Goal: Task Accomplishment & Management: Complete application form

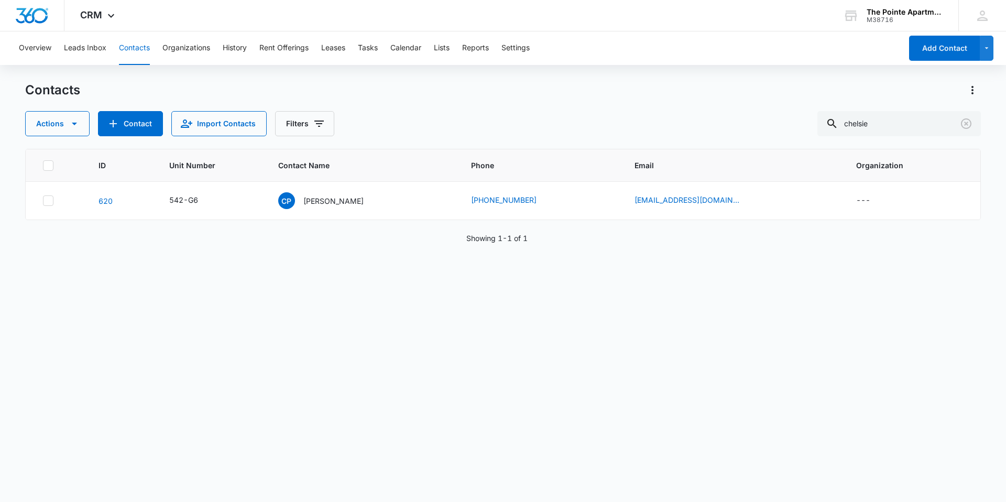
click at [133, 53] on button "Contacts" at bounding box center [134, 48] width 31 height 34
click at [966, 124] on icon "Clear" at bounding box center [966, 123] width 10 height 10
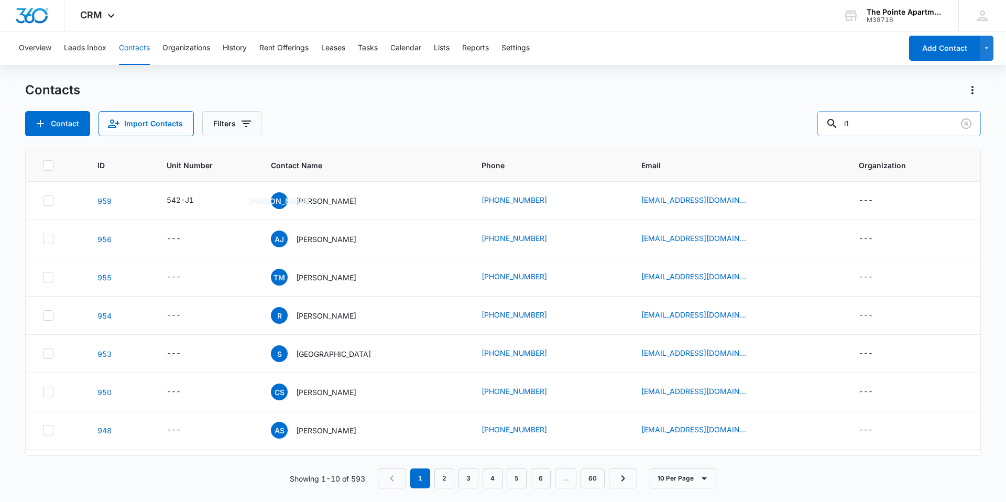
type input "l1"
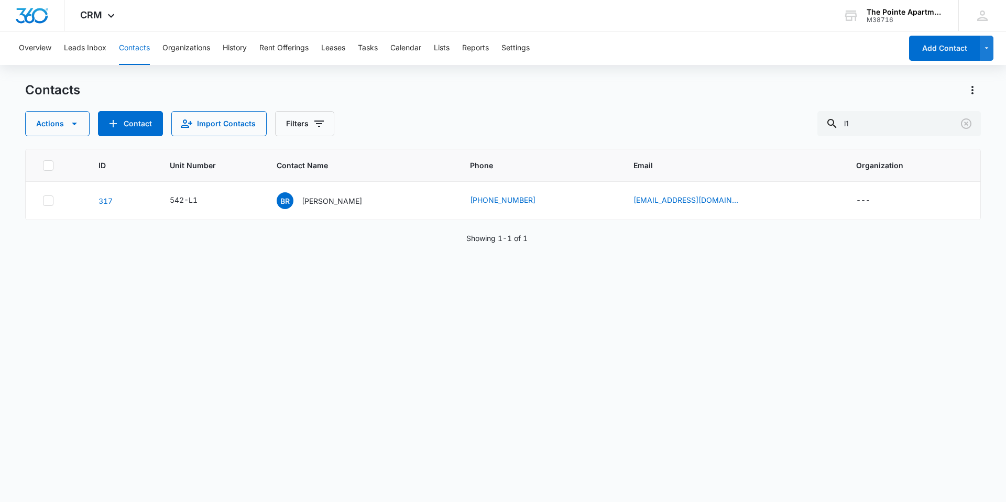
drag, startPoint x: 542, startPoint y: 237, endPoint x: 556, endPoint y: 241, distance: 14.7
click at [556, 241] on div "ID Unit Number Contact Name Phone Email Organization 317 542-L1 BR [PERSON_NAME…" at bounding box center [502, 318] width 955 height 339
click at [340, 199] on p "[PERSON_NAME]" at bounding box center [332, 200] width 60 height 11
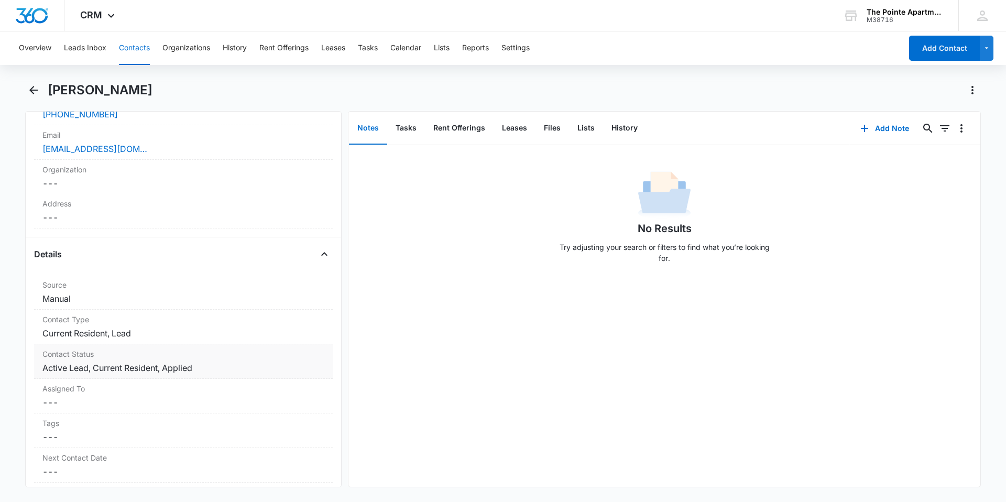
scroll to position [262, 0]
click at [138, 334] on dd "Cancel Save Changes Current Resident, Lead" at bounding box center [183, 332] width 282 height 13
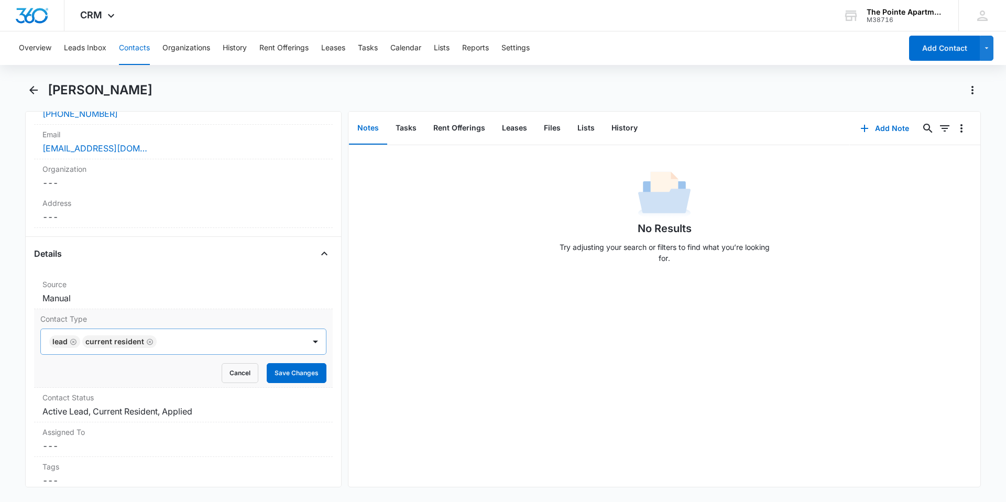
click at [146, 341] on icon "Remove Current Resident" at bounding box center [149, 342] width 7 height 8
click at [72, 341] on icon "Remove Lead" at bounding box center [73, 342] width 7 height 8
click at [121, 342] on div at bounding box center [170, 341] width 241 height 15
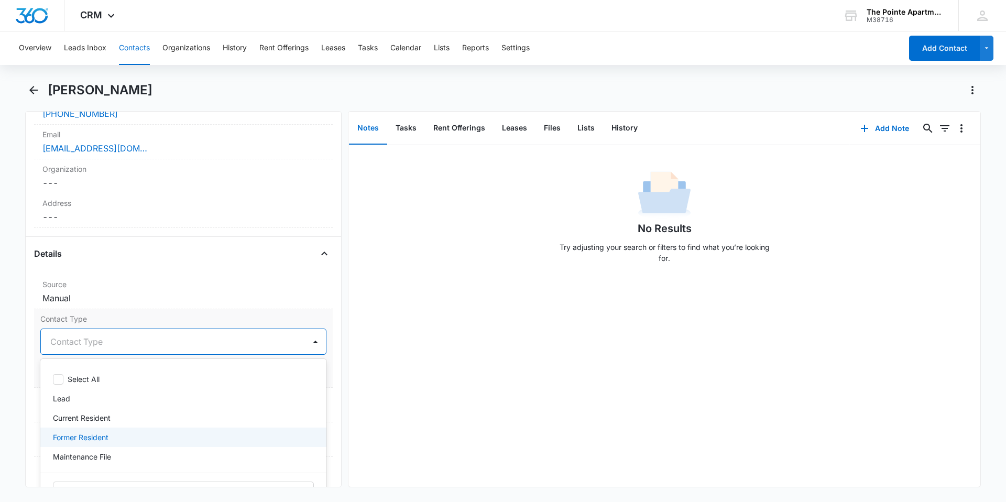
click at [106, 437] on p "Former Resident" at bounding box center [81, 437] width 56 height 11
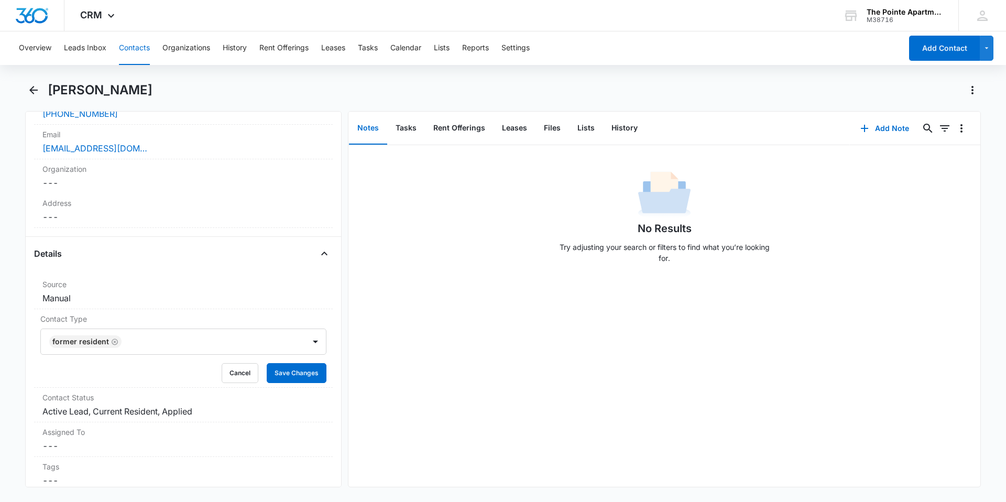
click at [380, 399] on div "No Results Try adjusting your search or filters to find what you’re looking for." at bounding box center [664, 315] width 632 height 341
click at [270, 377] on button "Save Changes" at bounding box center [297, 373] width 60 height 20
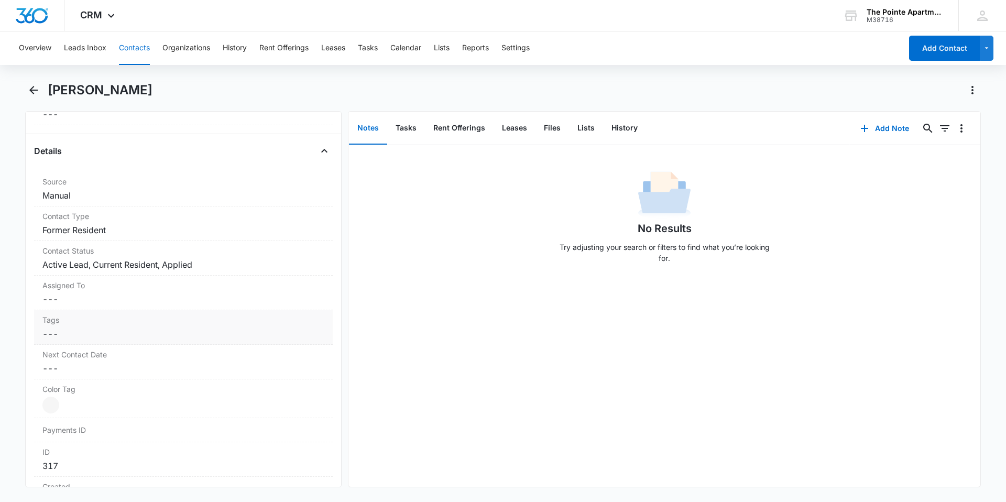
scroll to position [367, 0]
click at [136, 259] on dd "Cancel Save Changes Active Lead, Current Resident, Applied" at bounding box center [183, 262] width 282 height 13
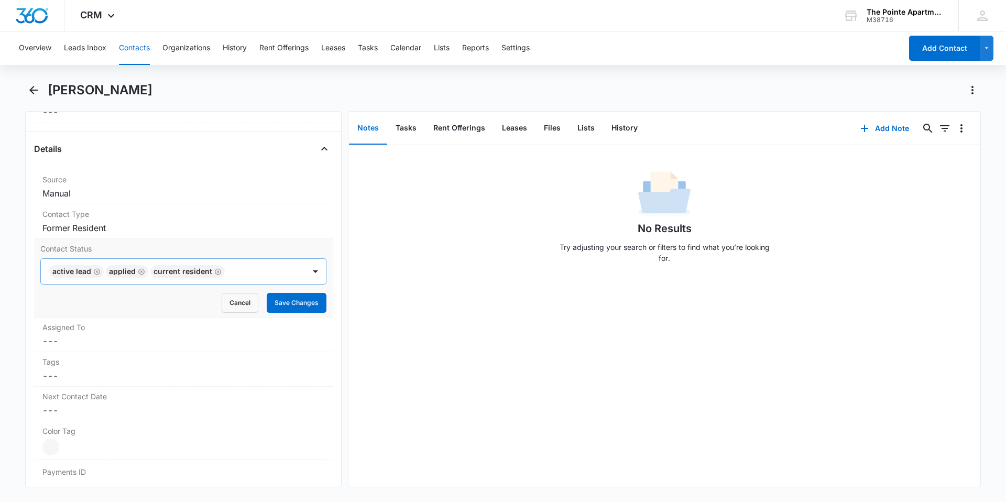
click at [95, 270] on icon "Remove Active Lead" at bounding box center [96, 272] width 7 height 8
click at [85, 270] on icon "Remove Applied" at bounding box center [84, 272] width 7 height 8
drag, startPoint x: 85, startPoint y: 270, endPoint x: 95, endPoint y: 274, distance: 10.8
click at [86, 270] on div "Current Resident" at bounding box center [81, 271] width 59 height 7
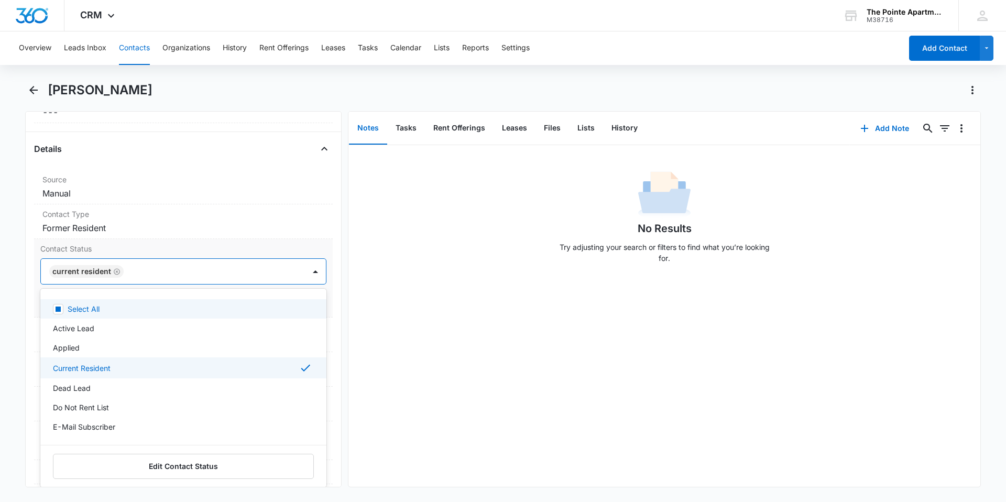
click at [113, 272] on icon "Remove Current Resident" at bounding box center [116, 272] width 7 height 8
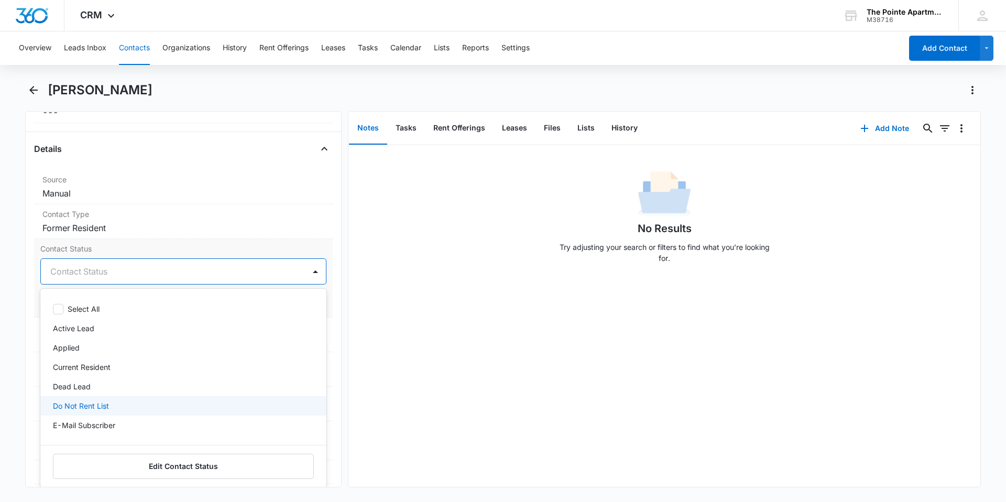
scroll to position [54, 0]
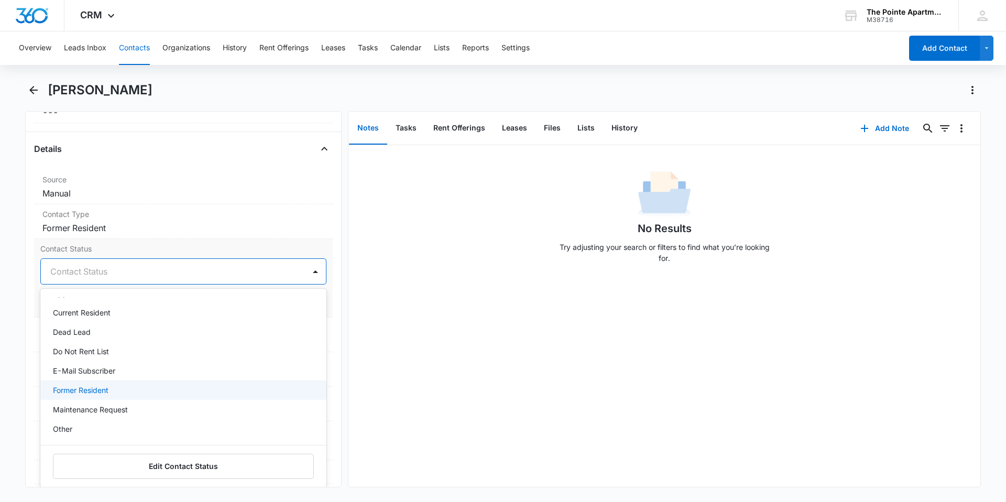
click at [102, 388] on p "Former Resident" at bounding box center [81, 389] width 56 height 11
click at [422, 351] on div "No Results Try adjusting your search or filters to find what you’re looking for." at bounding box center [664, 315] width 632 height 341
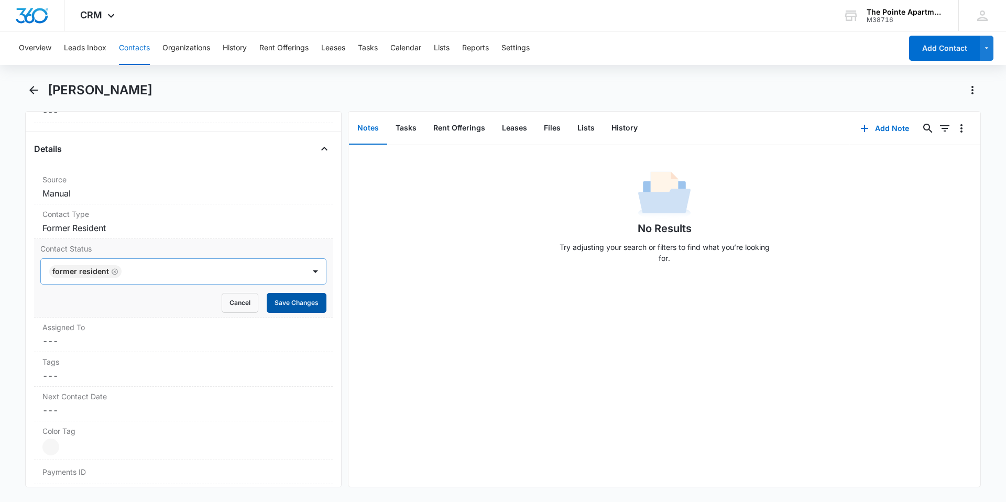
click at [299, 305] on button "Save Changes" at bounding box center [297, 303] width 60 height 20
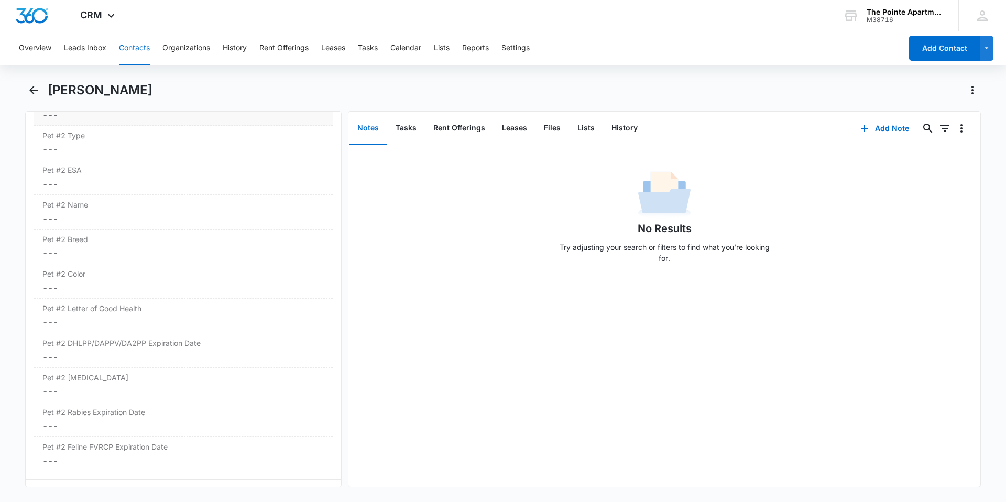
scroll to position [1560, 0]
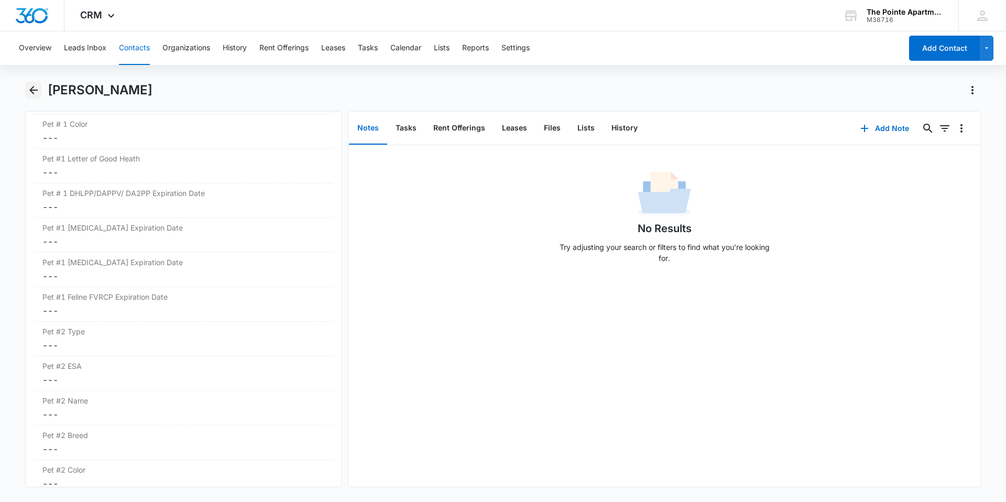
click at [30, 96] on icon "Back" at bounding box center [33, 90] width 13 height 13
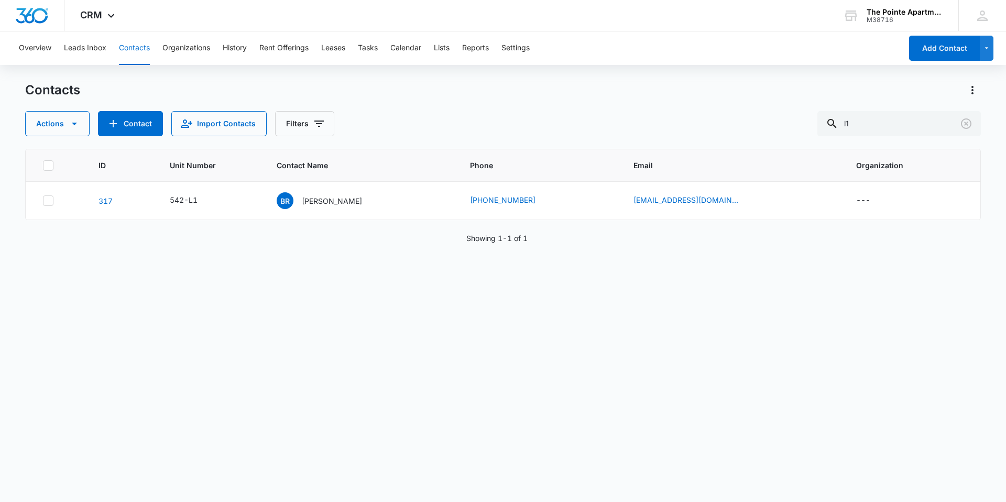
click at [134, 52] on button "Contacts" at bounding box center [134, 48] width 31 height 34
click at [966, 122] on icon "Clear" at bounding box center [966, 123] width 13 height 13
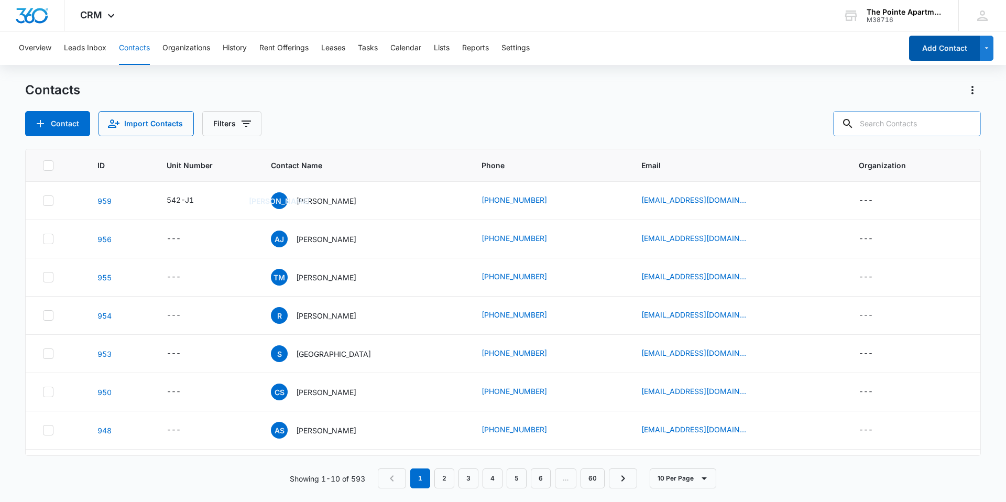
click at [941, 51] on button "Add Contact" at bounding box center [944, 48] width 71 height 25
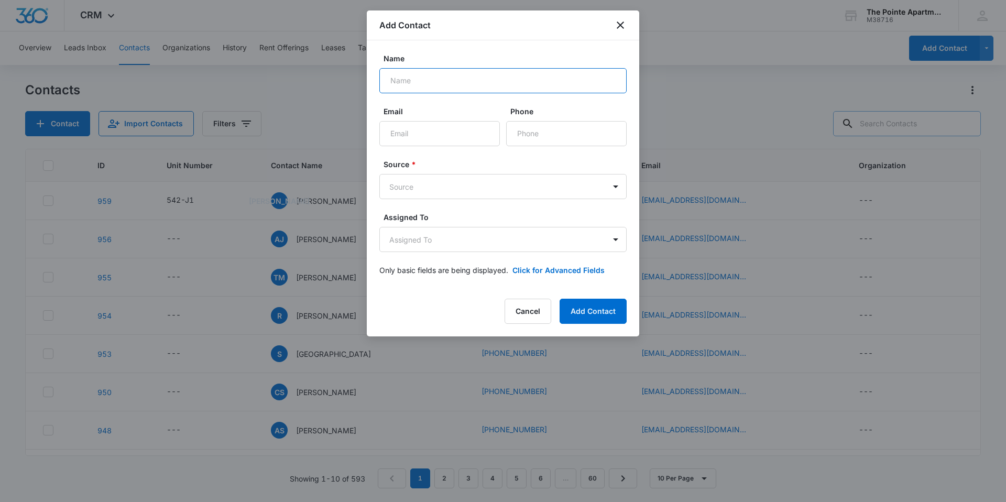
click at [474, 83] on input "Name" at bounding box center [502, 80] width 247 height 25
click at [449, 83] on input "[PERSON_NAME]" at bounding box center [502, 80] width 247 height 25
type input "[PERSON_NAME] & [PERSON_NAME]"
click at [429, 135] on input "Email" at bounding box center [439, 133] width 120 height 25
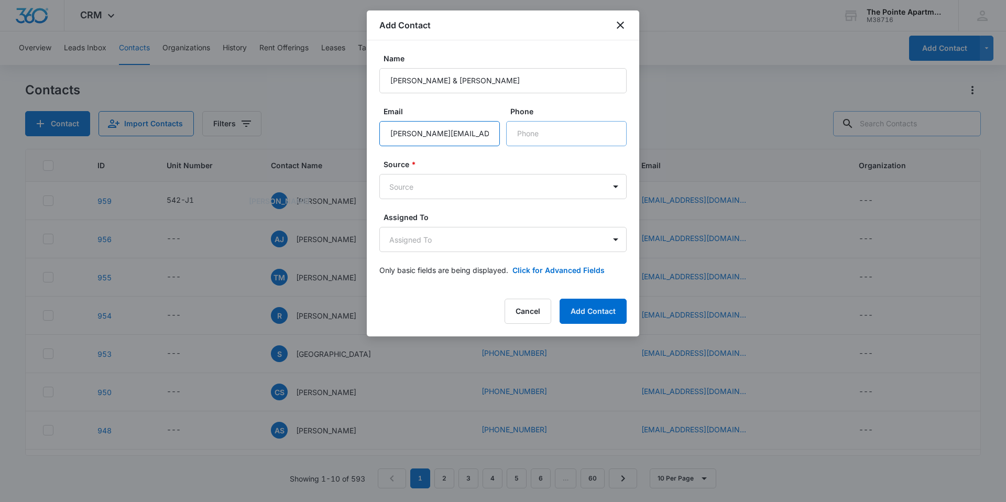
type input "[PERSON_NAME][EMAIL_ADDRESS][DOMAIN_NAME]"
click at [561, 134] on input "Phone" at bounding box center [566, 133] width 120 height 25
click at [533, 134] on input "Phone" at bounding box center [566, 133] width 120 height 25
type input "7"
type input "[PHONE_NUMBER]"
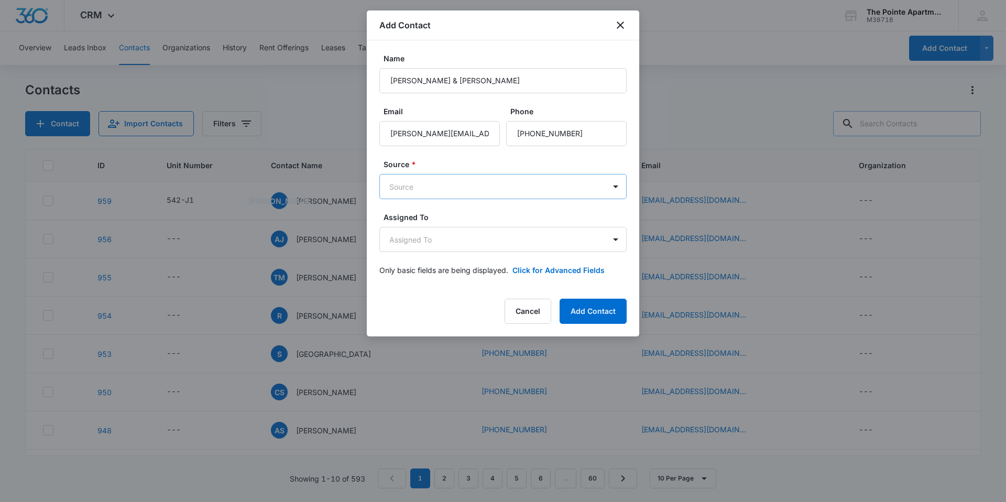
click at [456, 185] on body "CRM Apps Reputation Websites Forms CRM Email Social Shop Payments POS Content A…" at bounding box center [503, 251] width 1006 height 502
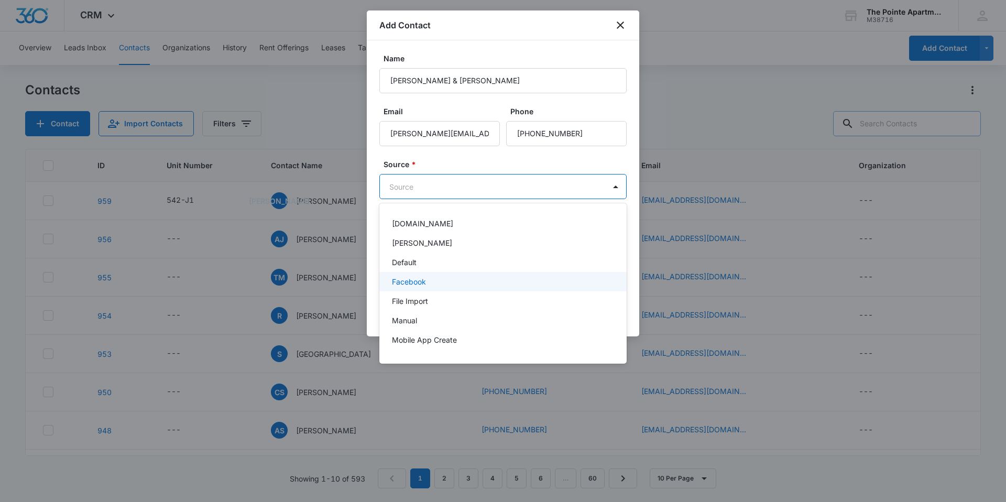
scroll to position [74, 0]
click at [446, 289] on div "Other" at bounding box center [502, 285] width 220 height 11
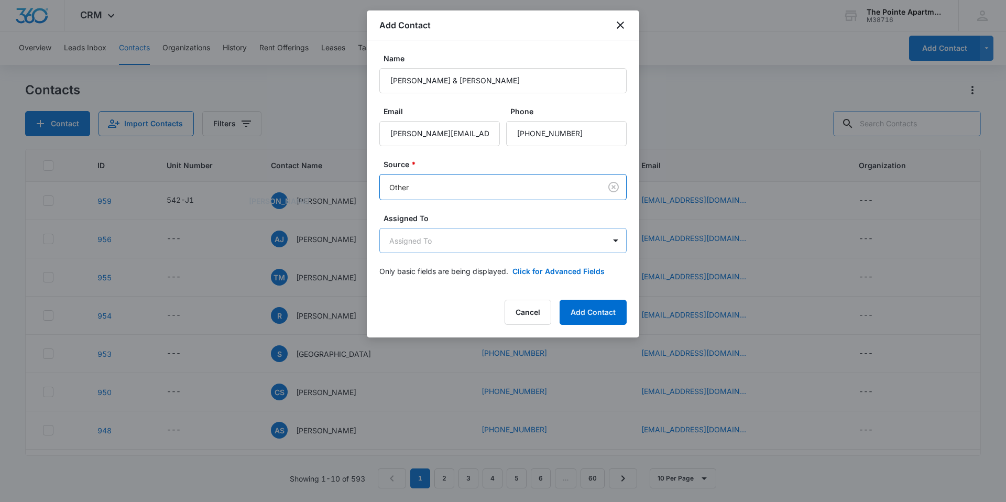
click at [472, 245] on body "CRM Apps Reputation Websites Forms CRM Email Social Shop Payments POS Content A…" at bounding box center [503, 251] width 1006 height 502
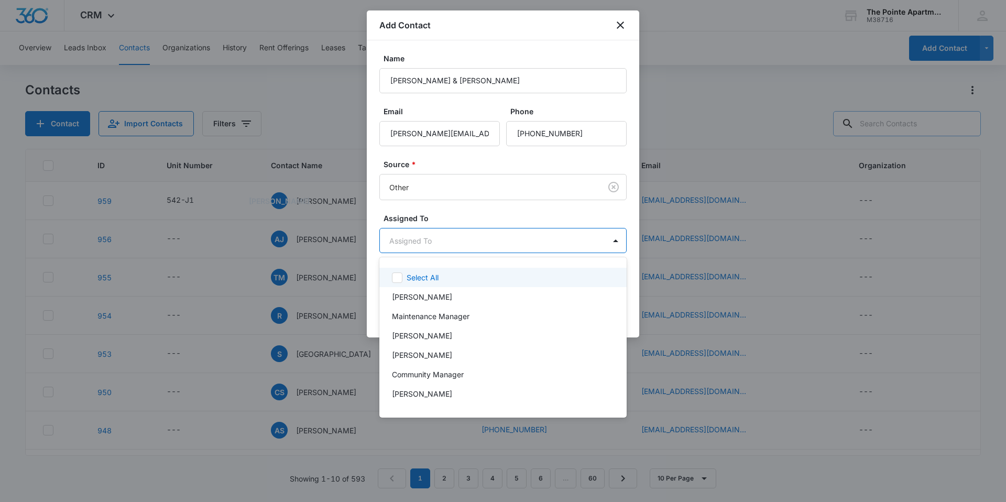
click at [479, 222] on div at bounding box center [503, 251] width 1006 height 502
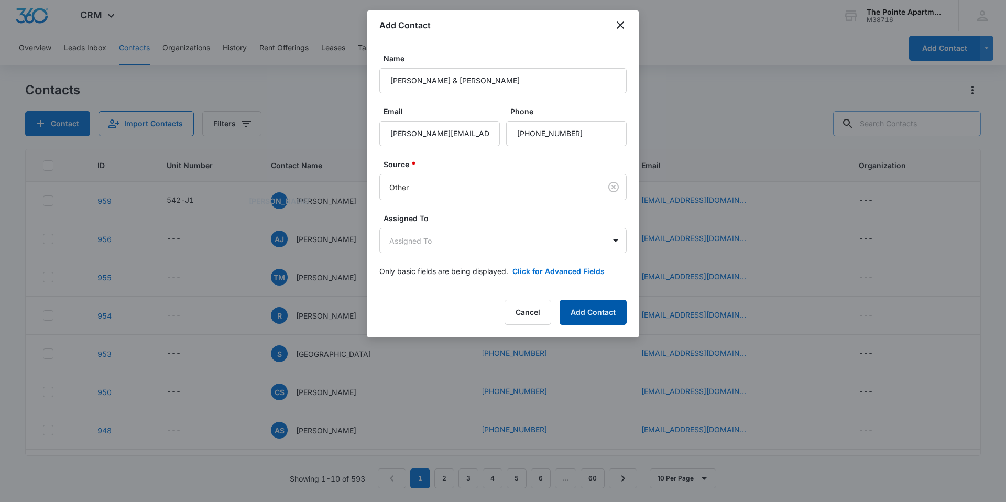
click at [593, 315] on button "Add Contact" at bounding box center [592, 312] width 67 height 25
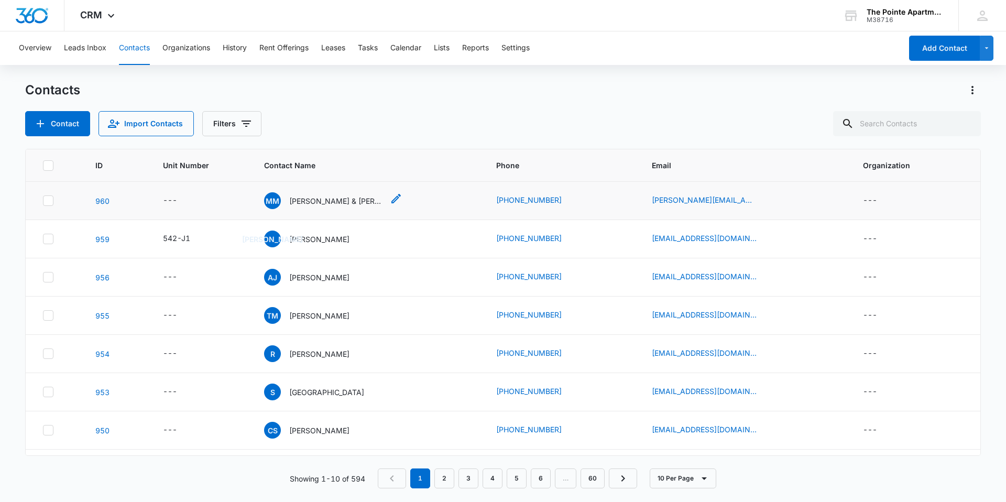
click at [329, 199] on p "[PERSON_NAME] & [PERSON_NAME]" at bounding box center [336, 200] width 94 height 11
click at [168, 197] on div "---" at bounding box center [170, 200] width 14 height 13
click at [169, 132] on input "Unit Number" at bounding box center [185, 133] width 132 height 25
type input "542-L1"
click at [223, 163] on button "Save" at bounding box center [235, 167] width 31 height 20
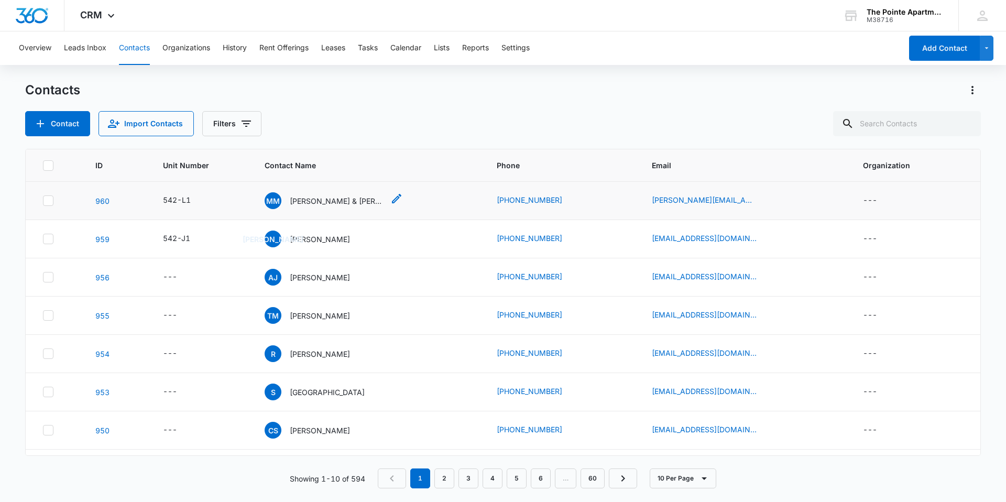
click at [339, 198] on p "[PERSON_NAME] & [PERSON_NAME]" at bounding box center [337, 200] width 94 height 11
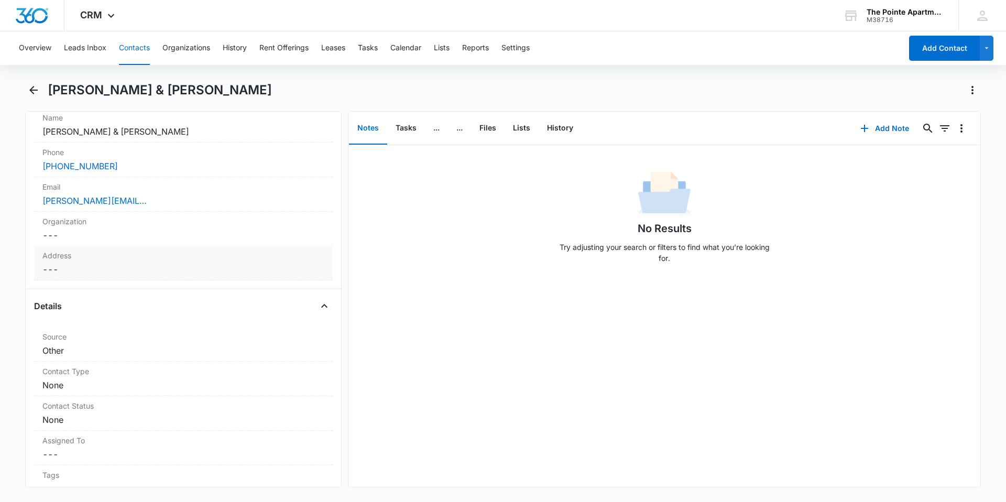
scroll to position [262, 0]
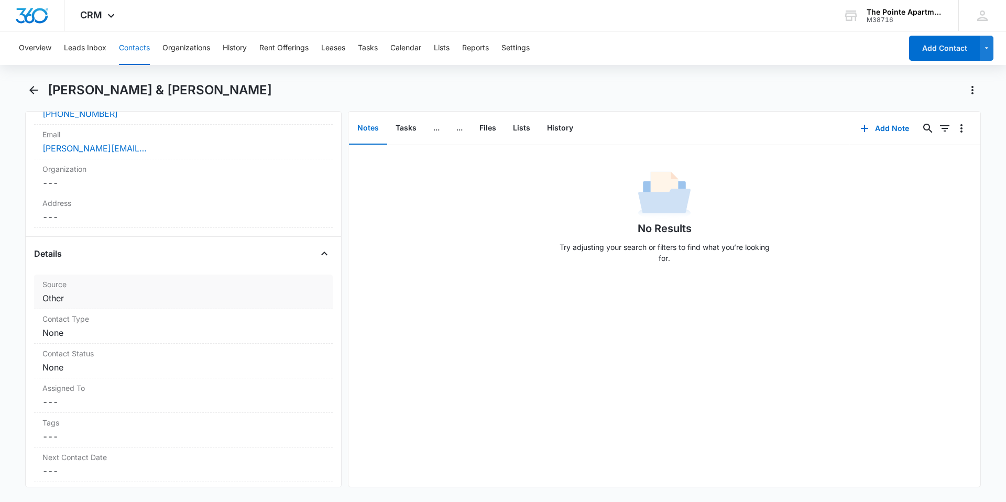
click at [98, 298] on dd "Cancel Save Changes Other" at bounding box center [183, 298] width 282 height 13
click at [132, 376] on dd "Cancel Save Changes None" at bounding box center [183, 376] width 282 height 13
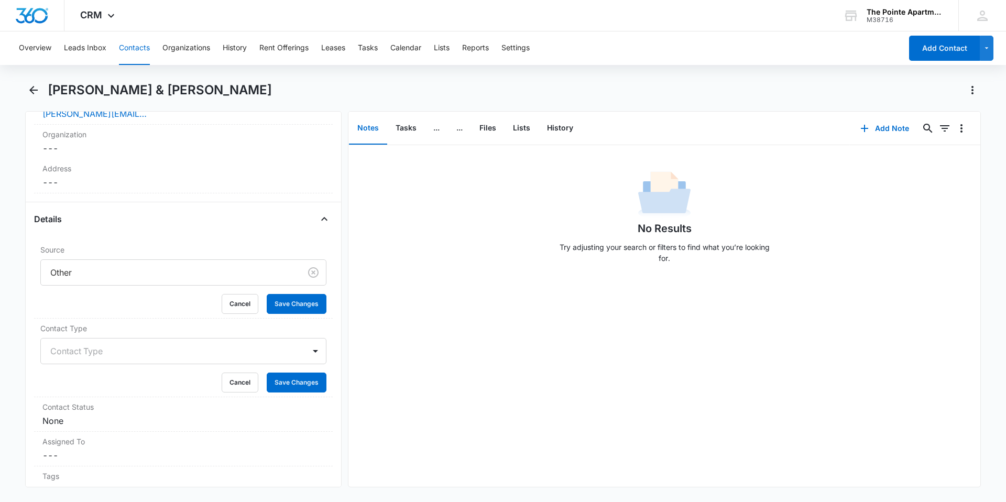
scroll to position [367, 0]
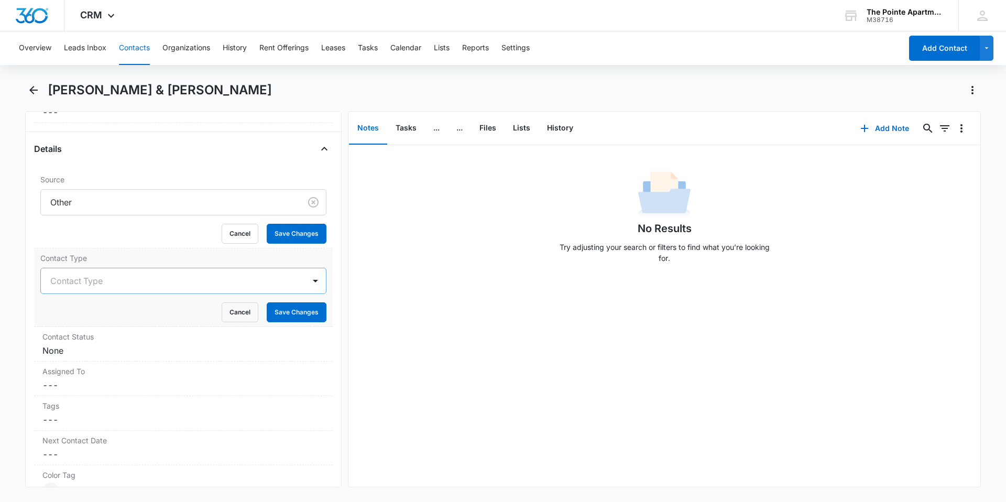
click at [180, 276] on div at bounding box center [170, 280] width 241 height 15
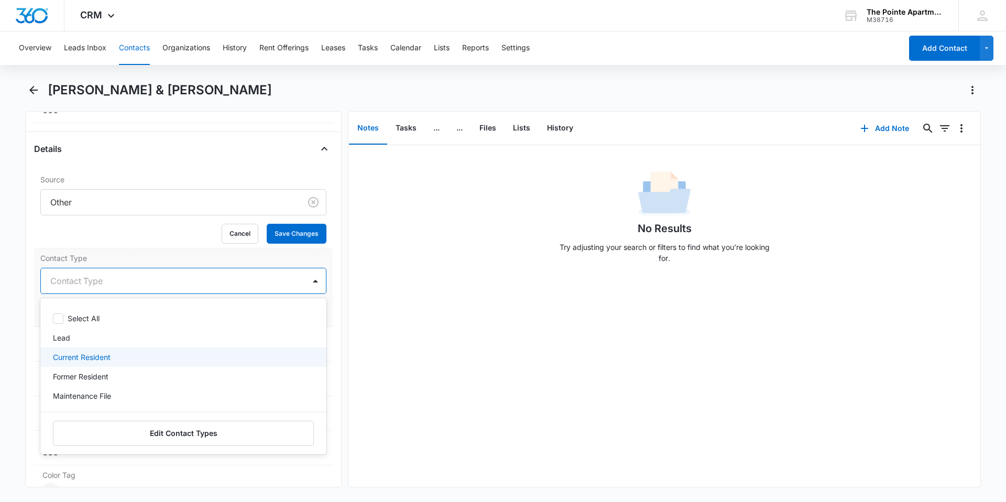
click at [111, 360] on p "Current Resident" at bounding box center [82, 356] width 58 height 11
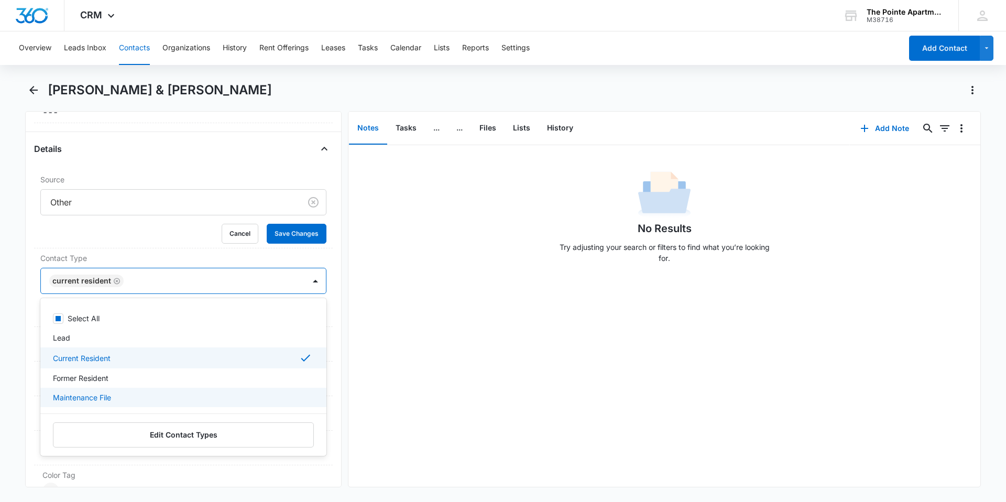
click at [377, 402] on div "No Results Try adjusting your search or filters to find what you’re looking for." at bounding box center [664, 315] width 632 height 341
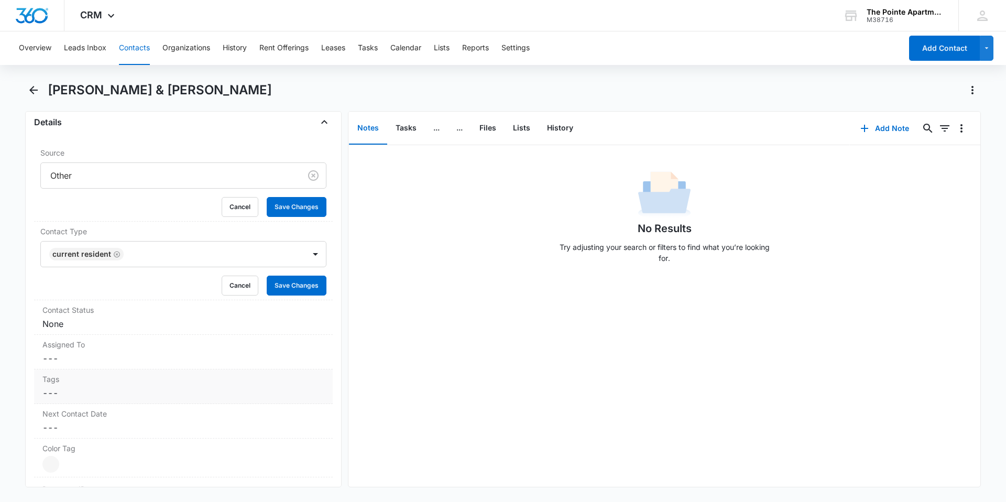
scroll to position [419, 0]
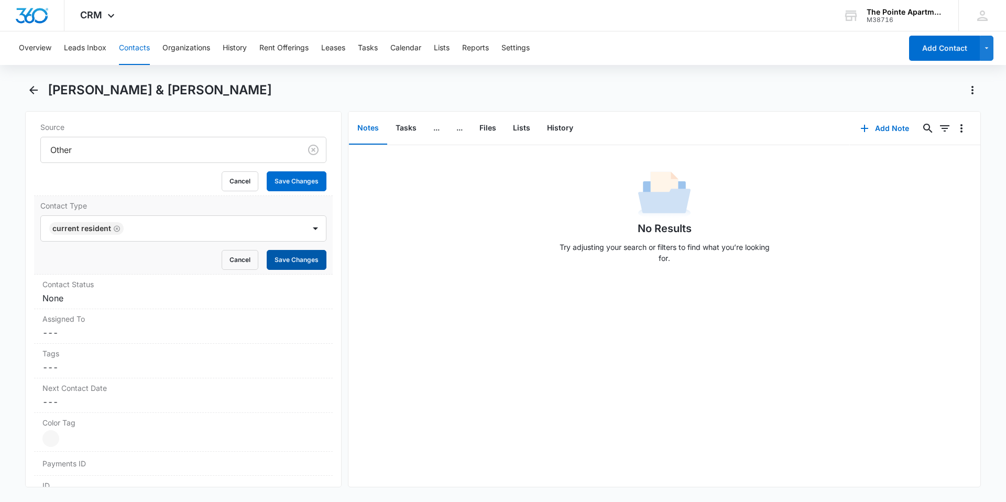
click at [281, 261] on button "Save Changes" at bounding box center [297, 260] width 60 height 20
click at [284, 183] on button "Save Changes" at bounding box center [297, 181] width 60 height 20
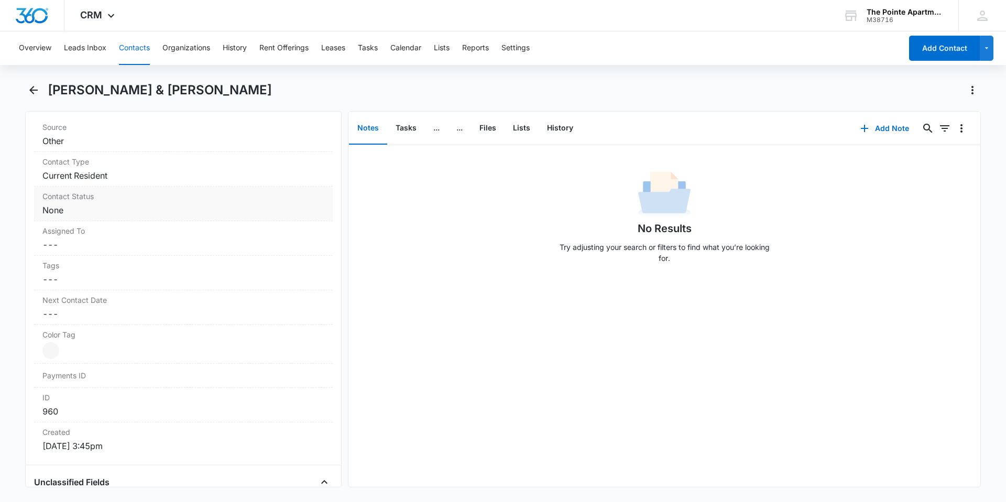
click at [118, 201] on label "Contact Status" at bounding box center [183, 196] width 282 height 11
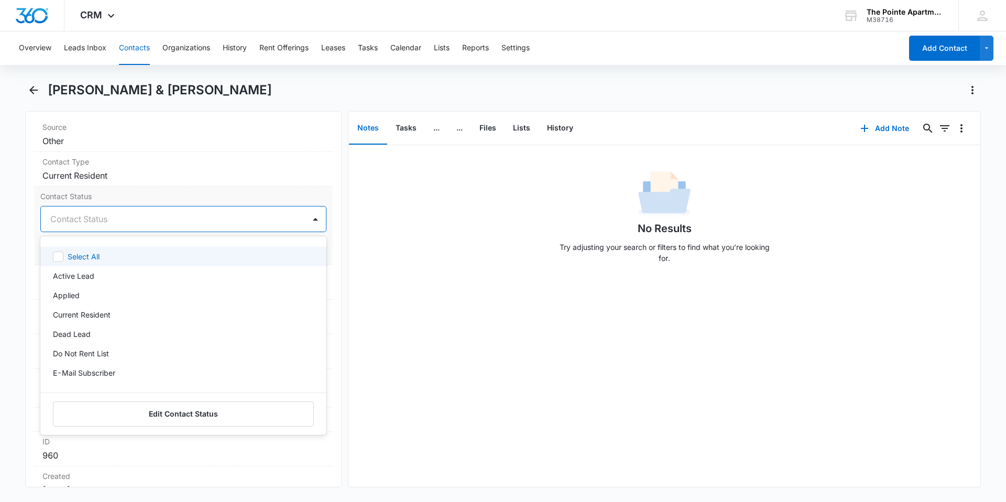
click at [134, 218] on div at bounding box center [170, 219] width 241 height 15
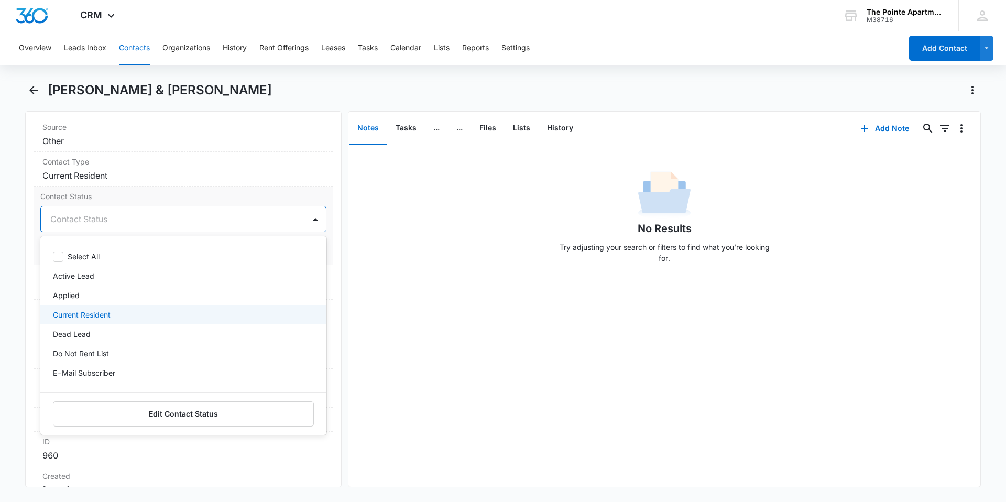
click at [102, 317] on p "Current Resident" at bounding box center [82, 314] width 58 height 11
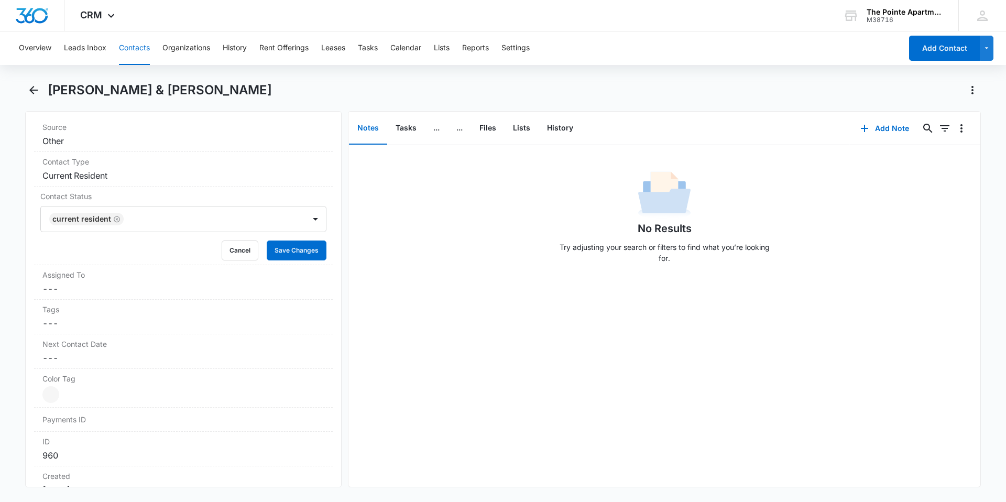
click at [413, 350] on div "No Results Try adjusting your search or filters to find what you’re looking for." at bounding box center [664, 315] width 632 height 341
click at [292, 248] on button "Save Changes" at bounding box center [297, 250] width 60 height 20
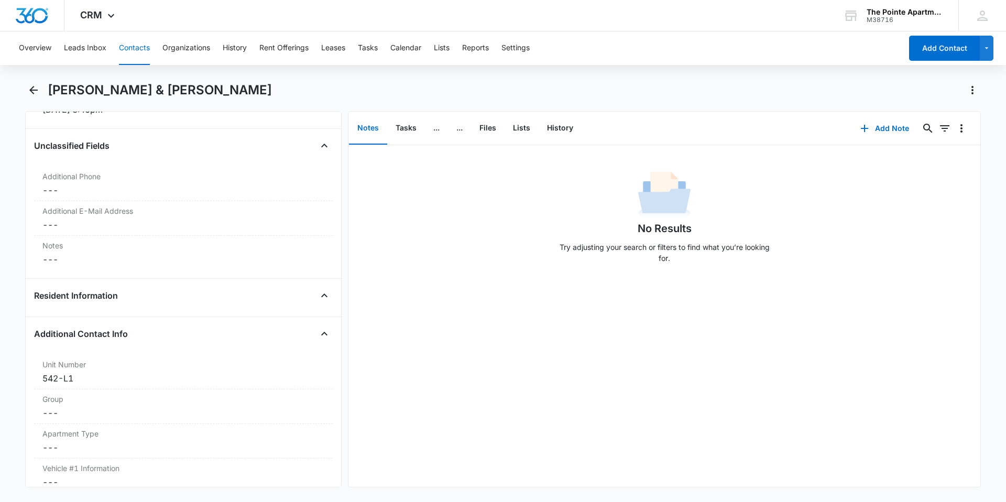
scroll to position [733, 0]
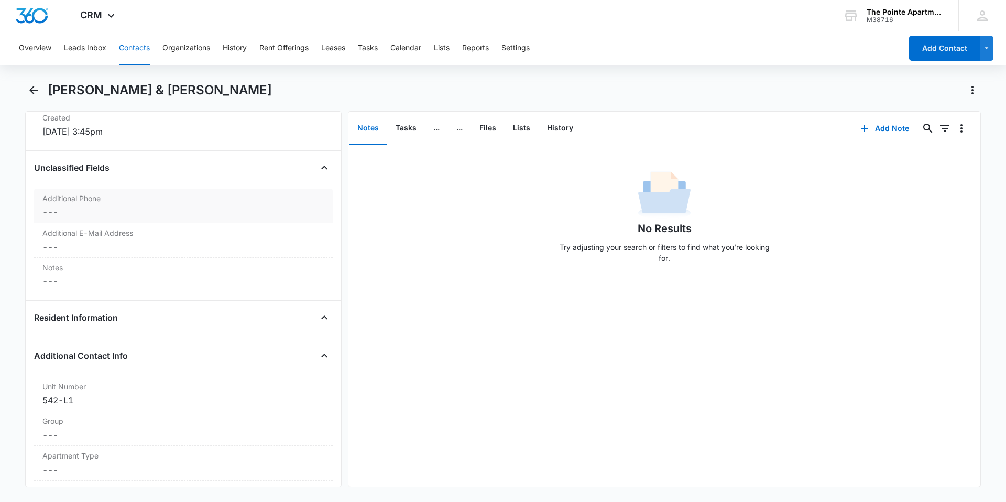
click at [134, 206] on dd "Cancel Save Changes ---" at bounding box center [183, 212] width 282 height 13
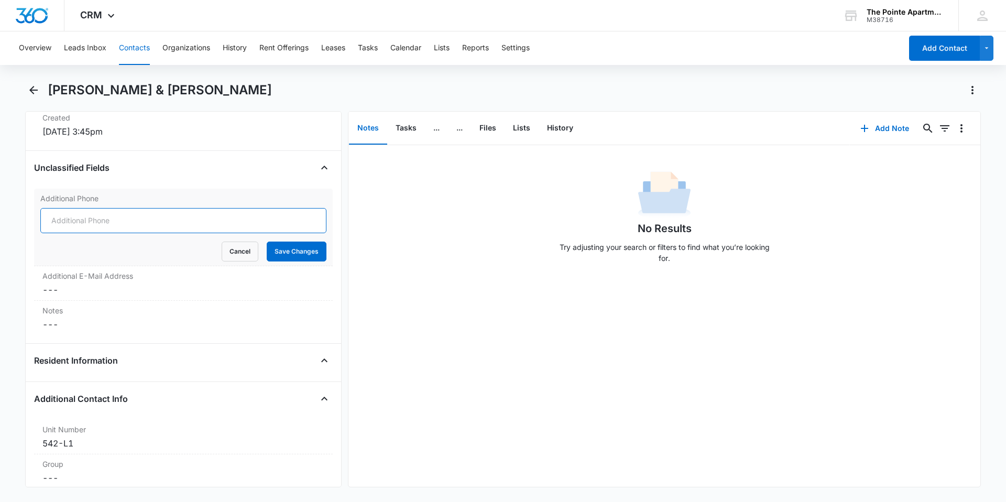
click at [117, 222] on input "Additional Phone" at bounding box center [183, 220] width 286 height 25
type input "(970) 214-3659"
click at [306, 253] on button "Save Changes" at bounding box center [297, 251] width 60 height 20
click at [130, 290] on dl "Additional Phone Cancel Save Changes Additional E-Mail Address Cancel Save Chan…" at bounding box center [183, 262] width 299 height 146
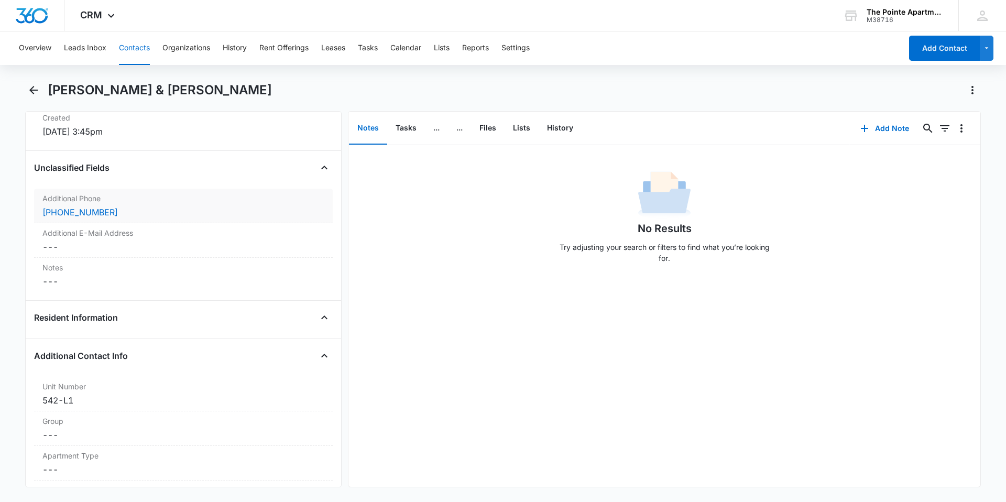
click at [189, 207] on div "(970) 214-3659" at bounding box center [183, 212] width 282 height 13
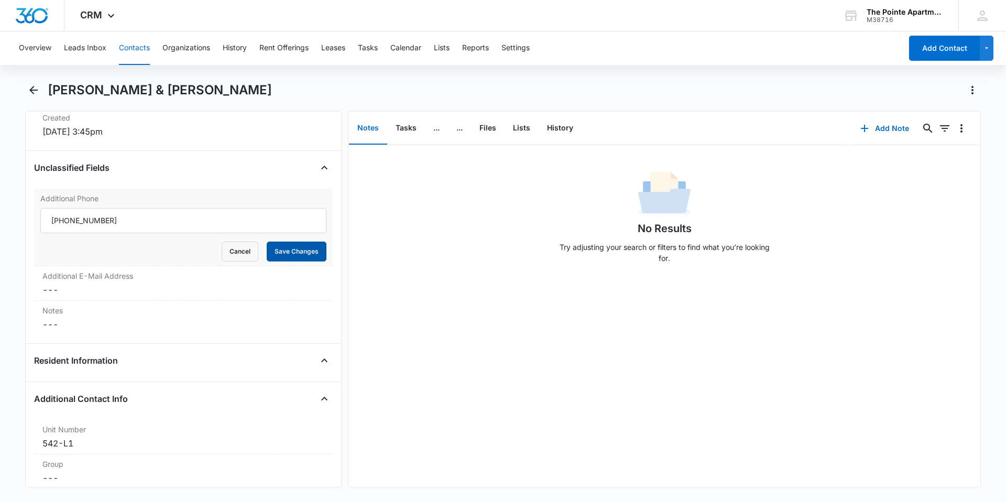
click at [301, 248] on button "Save Changes" at bounding box center [297, 251] width 60 height 20
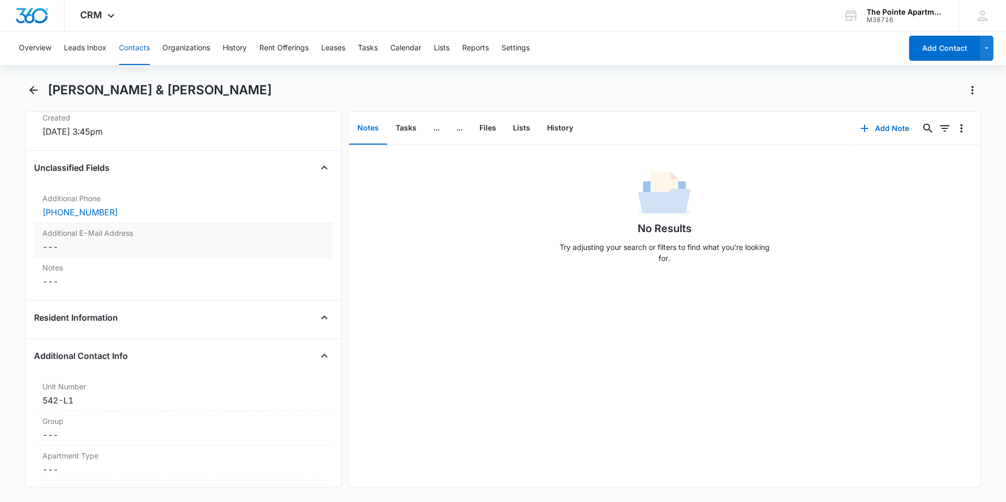
click at [97, 282] on div "Notes Cancel Save Changes ---" at bounding box center [183, 275] width 299 height 34
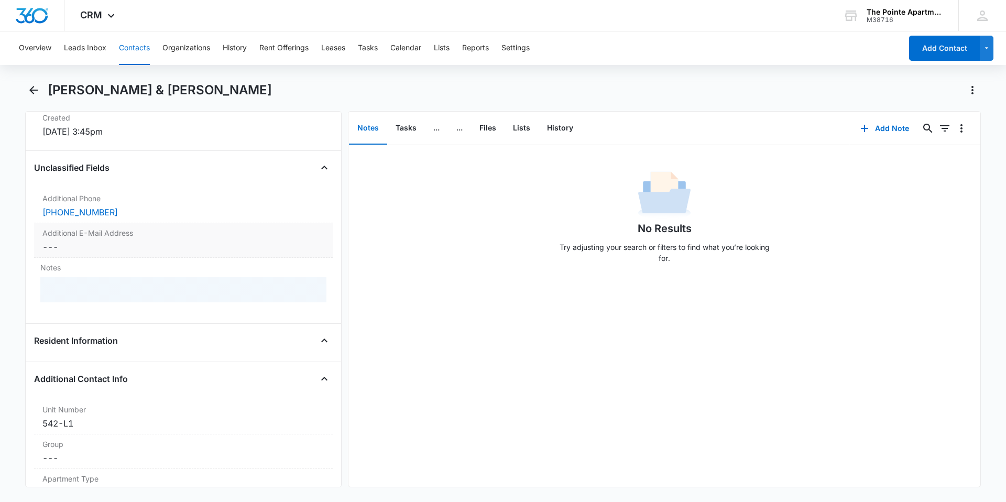
click at [103, 239] on div "Additional E-Mail Address Cancel Save Changes ---" at bounding box center [183, 240] width 299 height 35
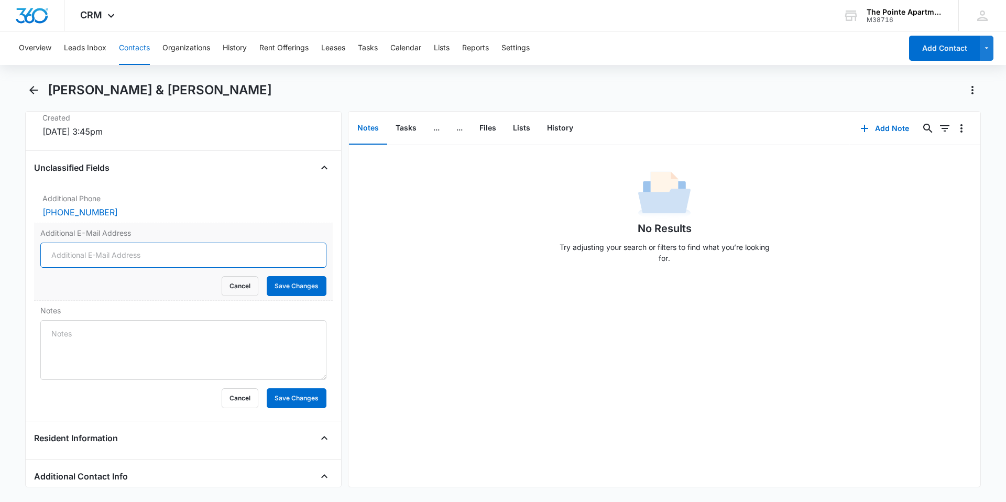
click at [80, 257] on input "Additional E-Mail Address" at bounding box center [183, 254] width 286 height 25
type input "mctater17@gmail.com"
click at [296, 284] on button "Save Changes" at bounding box center [297, 286] width 60 height 20
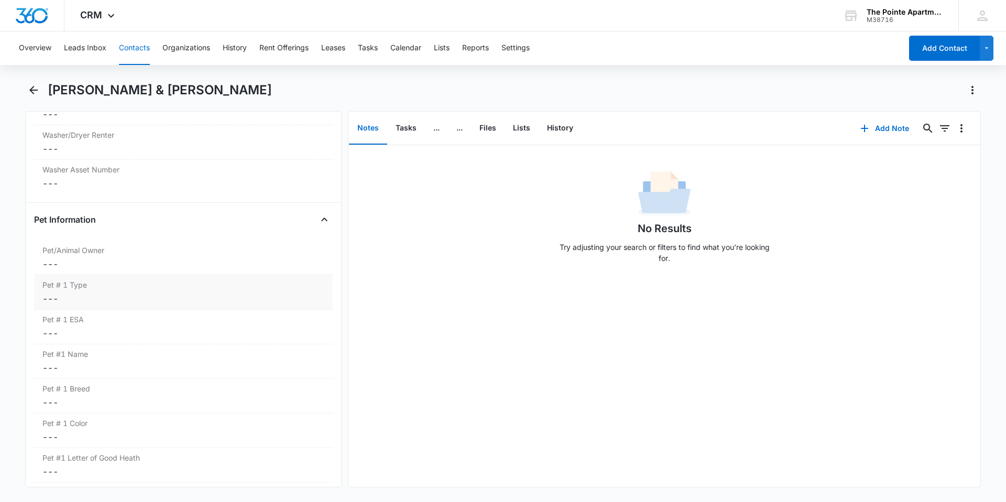
scroll to position [1362, 0]
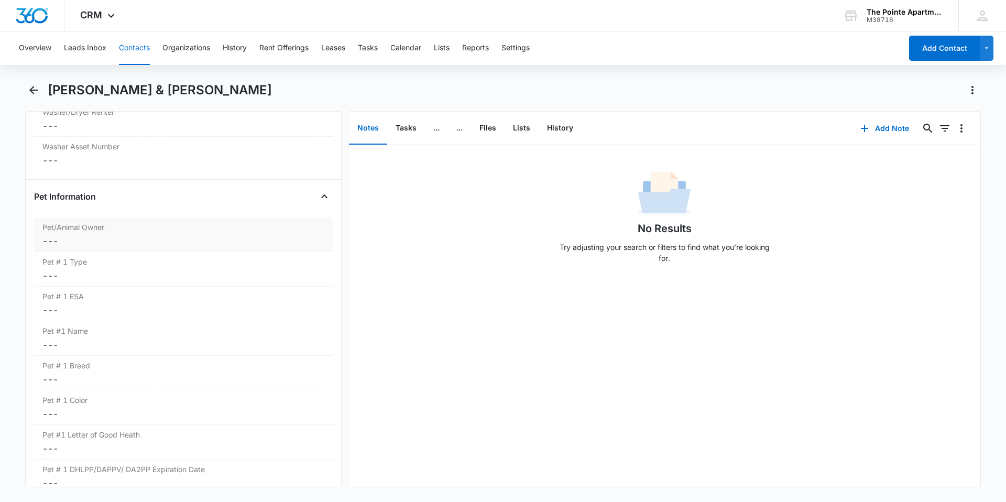
click at [105, 245] on dd "Cancel Save Changes ---" at bounding box center [183, 241] width 282 height 13
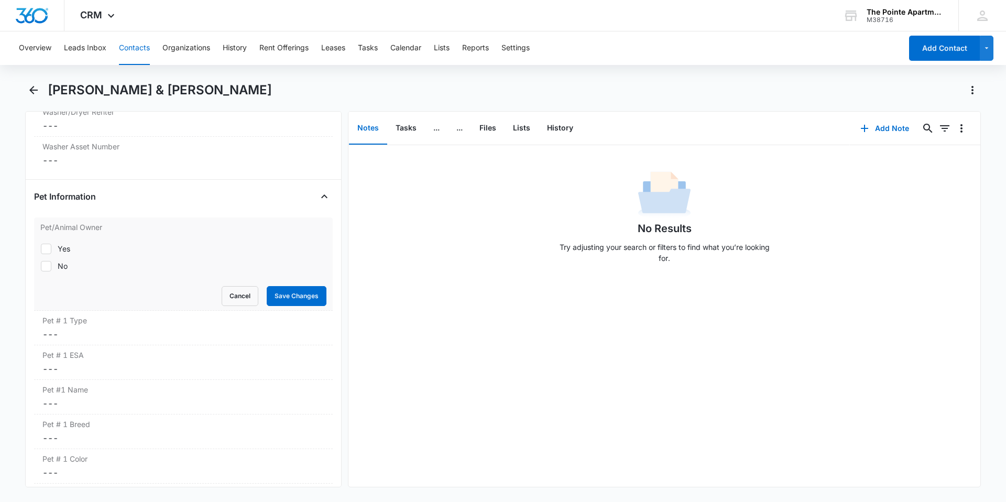
click at [55, 249] on label "Yes" at bounding box center [183, 248] width 286 height 11
click at [41, 249] on input "Yes" at bounding box center [40, 248] width 1 height 1
checkbox input "true"
click at [294, 292] on button "Save Changes" at bounding box center [297, 296] width 60 height 20
click at [97, 329] on dd "Cancel Save Changes ---" at bounding box center [183, 334] width 282 height 13
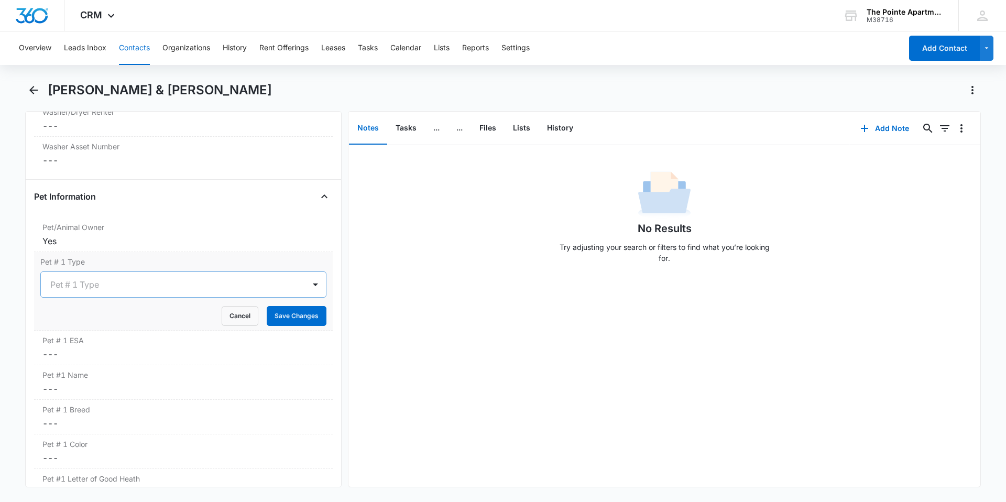
click at [132, 286] on div at bounding box center [170, 284] width 241 height 15
click at [80, 342] on div "Cat" at bounding box center [182, 341] width 259 height 11
click at [283, 315] on button "Save Changes" at bounding box center [297, 316] width 60 height 20
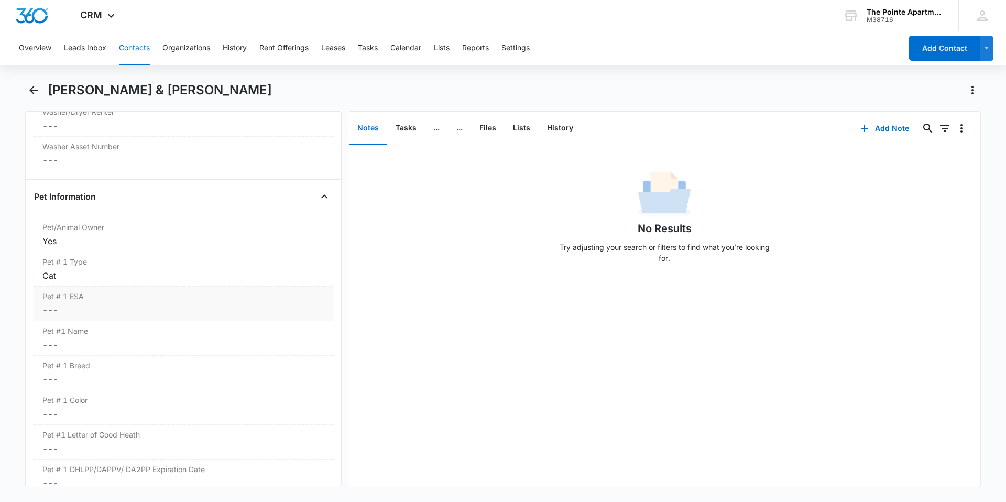
click at [112, 313] on dd "Cancel Save Changes ---" at bounding box center [183, 310] width 282 height 13
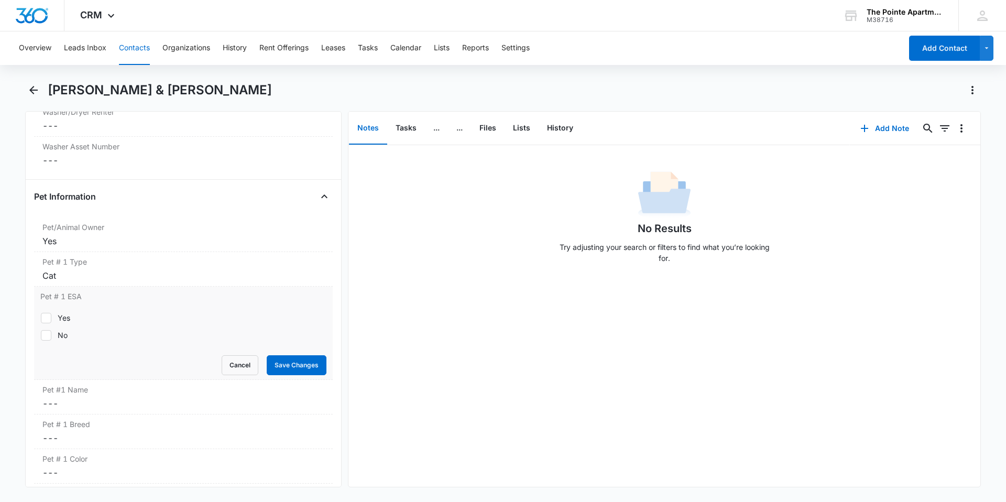
click at [55, 338] on label "No" at bounding box center [183, 334] width 286 height 11
click at [41, 335] on input "No" at bounding box center [40, 335] width 1 height 1
checkbox input "true"
click at [301, 358] on button "Save Changes" at bounding box center [297, 365] width 60 height 20
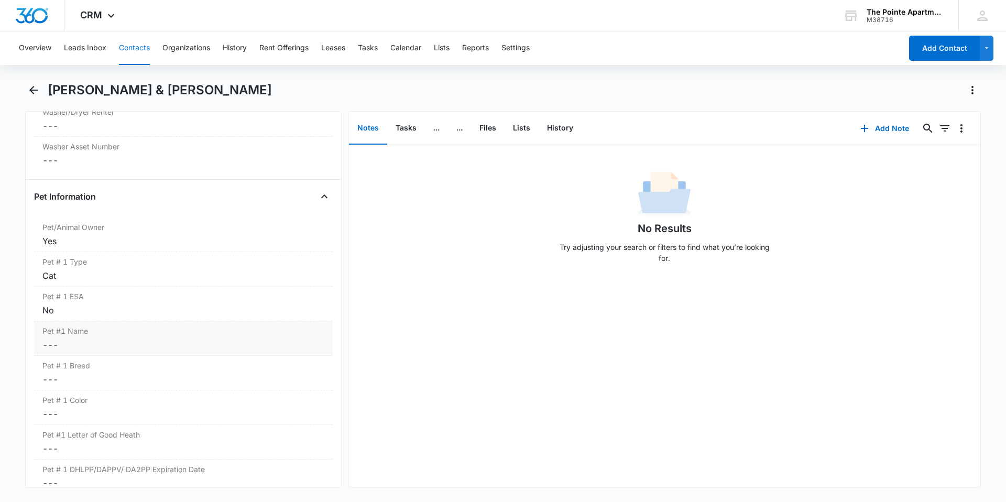
click at [123, 339] on dd "Cancel Save Changes ---" at bounding box center [183, 344] width 282 height 13
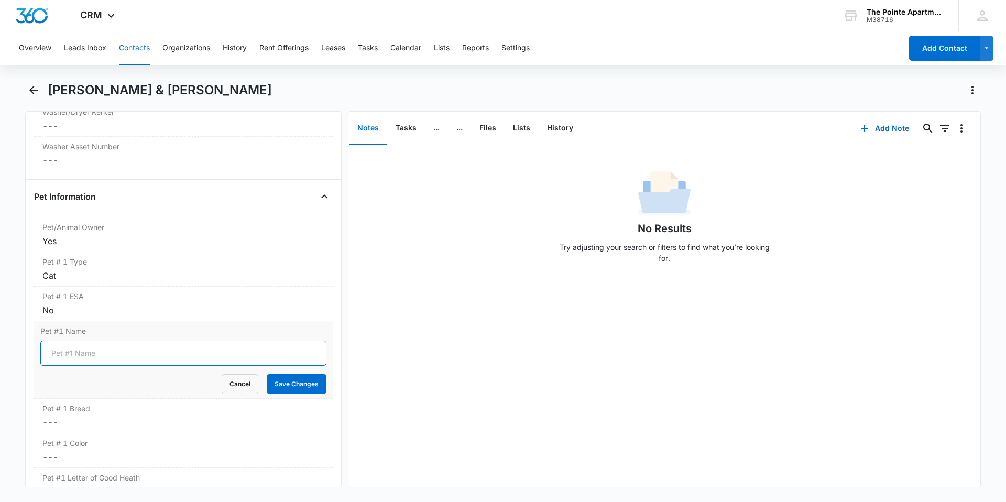
click at [99, 350] on input "Pet #1 Name" at bounding box center [183, 352] width 286 height 25
type input "Limbo"
click at [293, 382] on button "Save Changes" at bounding box center [297, 384] width 60 height 20
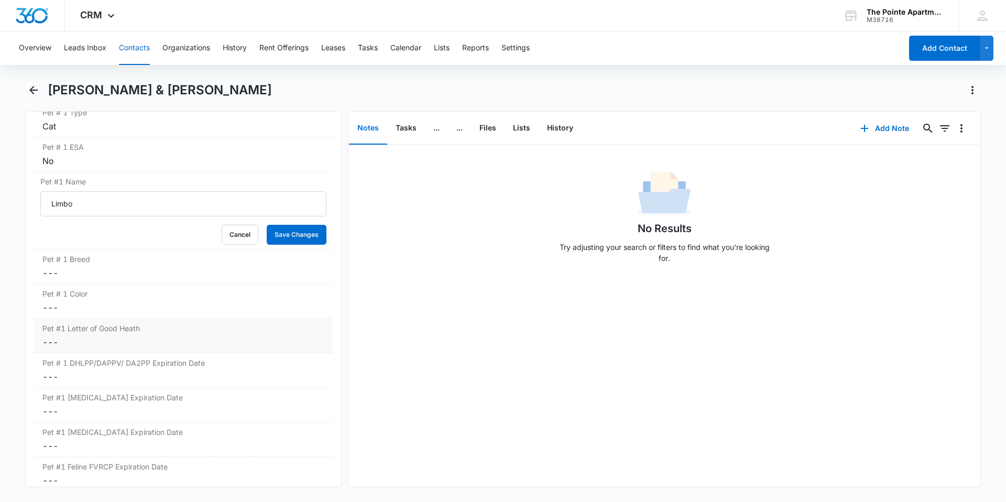
scroll to position [1519, 0]
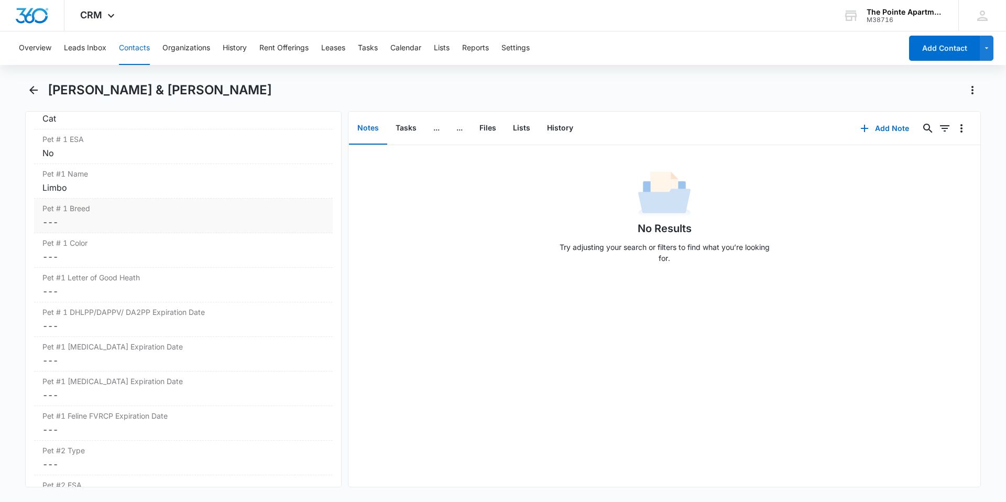
click at [89, 224] on dd "Cancel Save Changes ---" at bounding box center [183, 222] width 282 height 13
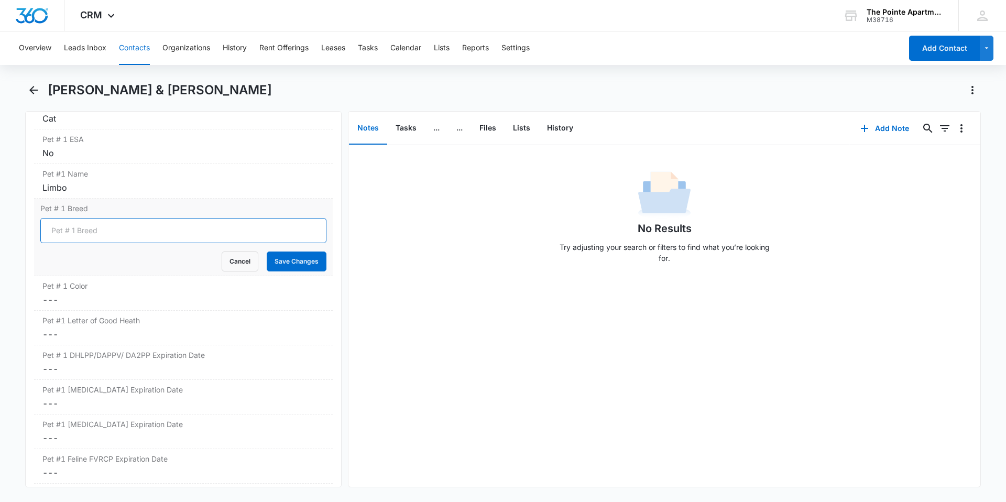
click at [130, 235] on input "Pet # 1 Breed" at bounding box center [183, 230] width 286 height 25
type input "D"
type input "Tuxedo"
click at [286, 258] on button "Save Changes" at bounding box center [297, 261] width 60 height 20
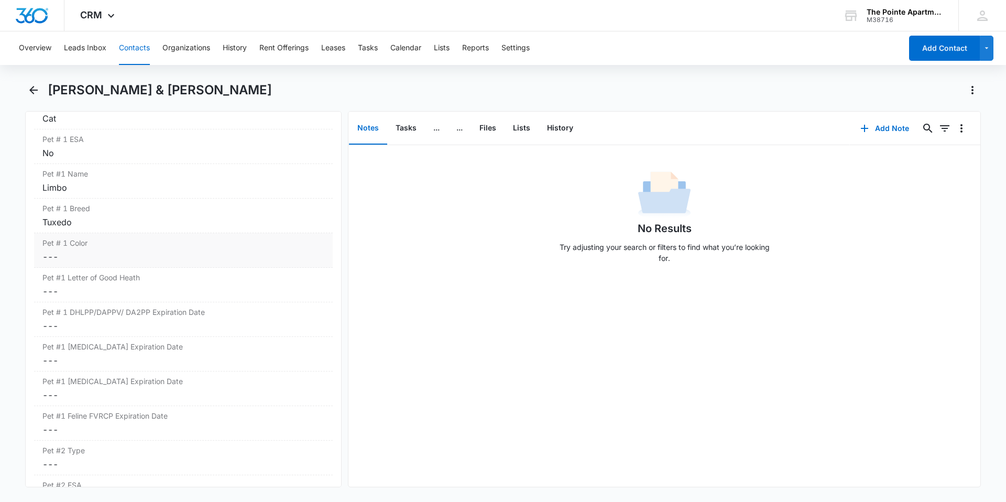
click at [117, 261] on dd "Cancel Save Changes ---" at bounding box center [183, 256] width 282 height 13
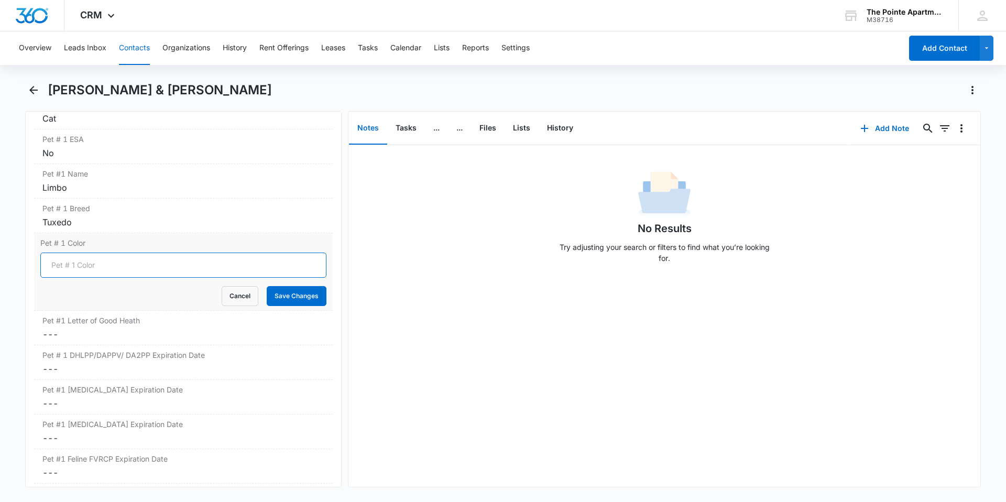
click at [109, 274] on input "Pet # 1 Color" at bounding box center [183, 264] width 286 height 25
click at [78, 266] on input "Blac &White" at bounding box center [183, 264] width 286 height 25
click at [75, 265] on input "Blac &White" at bounding box center [183, 264] width 286 height 25
click at [67, 266] on input "Blac & White" at bounding box center [183, 264] width 286 height 25
type input "Black & White"
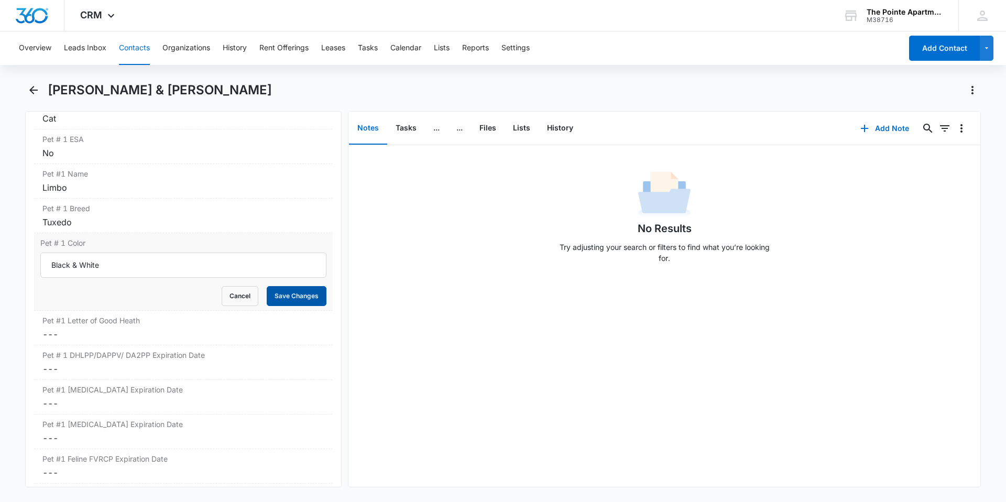
click at [300, 292] on button "Save Changes" at bounding box center [297, 296] width 60 height 20
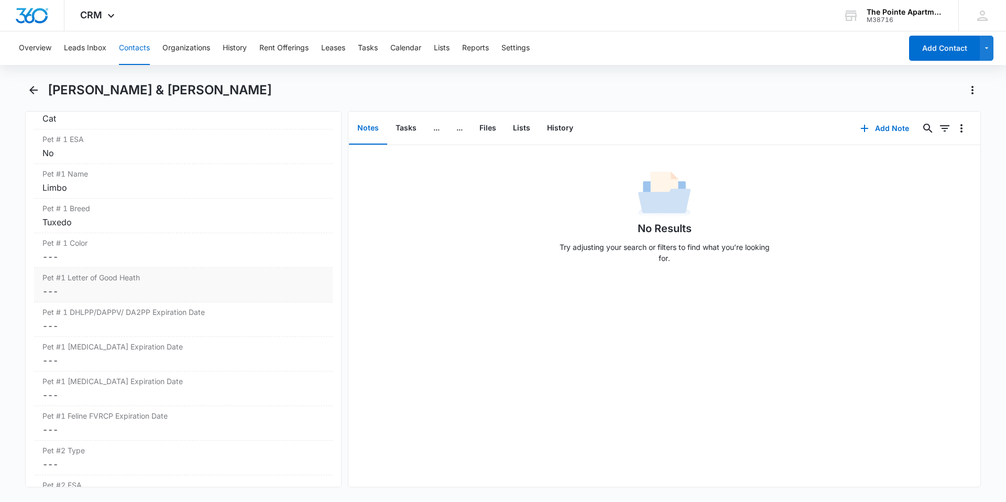
click at [104, 290] on dd "Cancel Save Changes ---" at bounding box center [183, 291] width 282 height 13
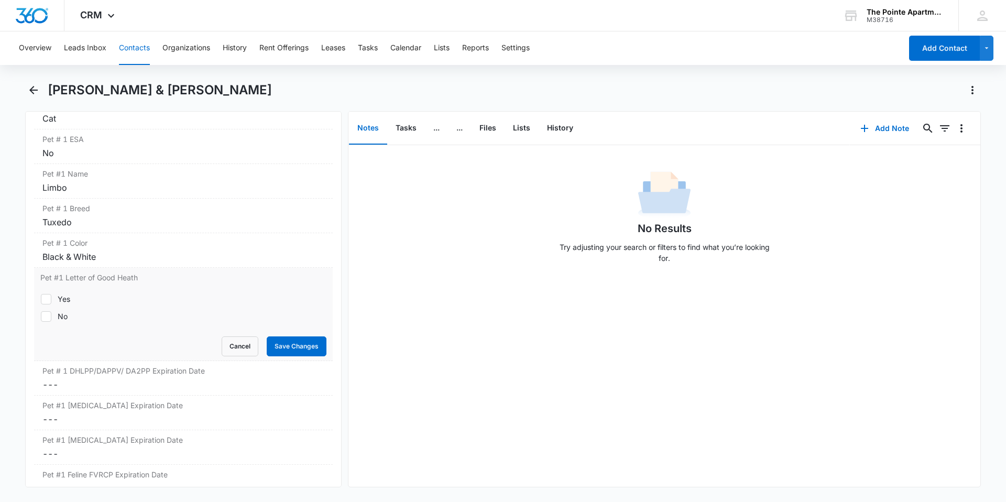
click at [51, 299] on div at bounding box center [46, 299] width 10 height 10
click at [41, 299] on input "Yes" at bounding box center [40, 299] width 1 height 1
checkbox input "true"
click at [283, 346] on button "Save Changes" at bounding box center [297, 346] width 60 height 20
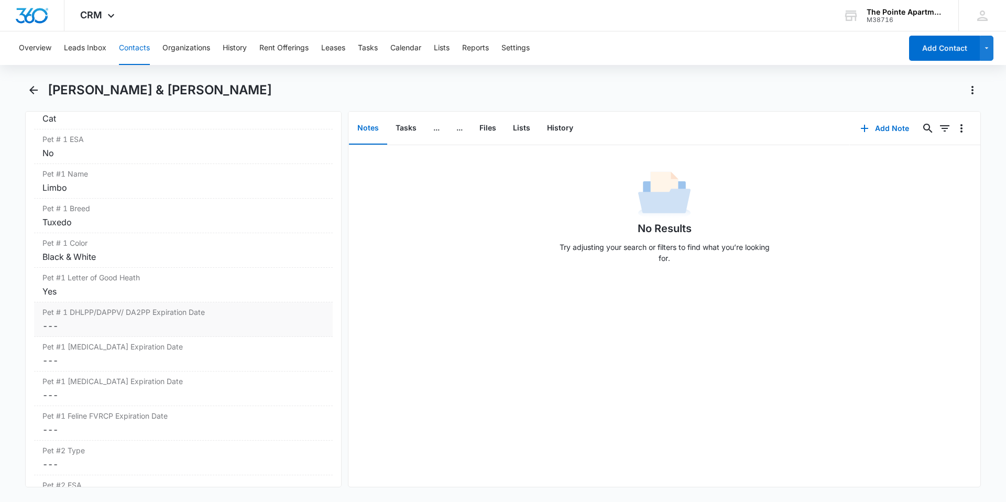
click at [99, 324] on dd "Cancel Save Changes ---" at bounding box center [183, 325] width 282 height 13
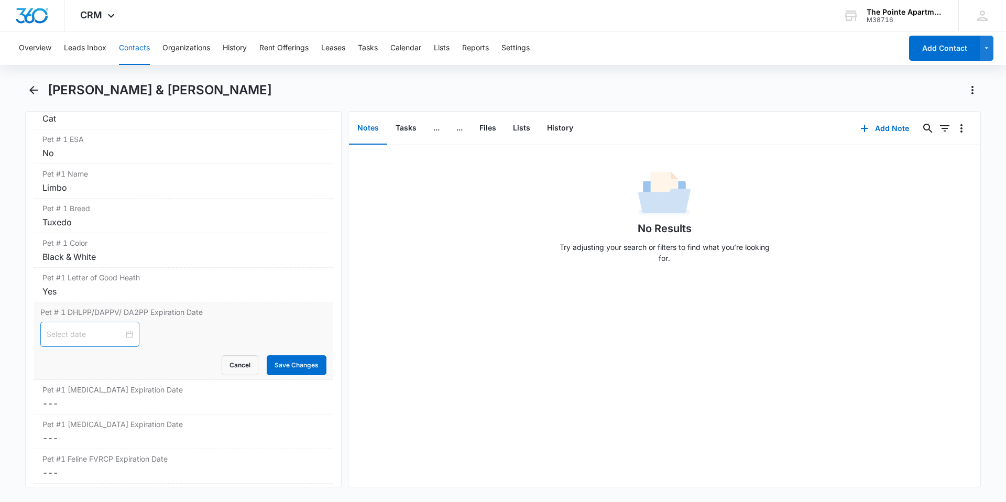
click at [77, 337] on input at bounding box center [85, 334] width 77 height 12
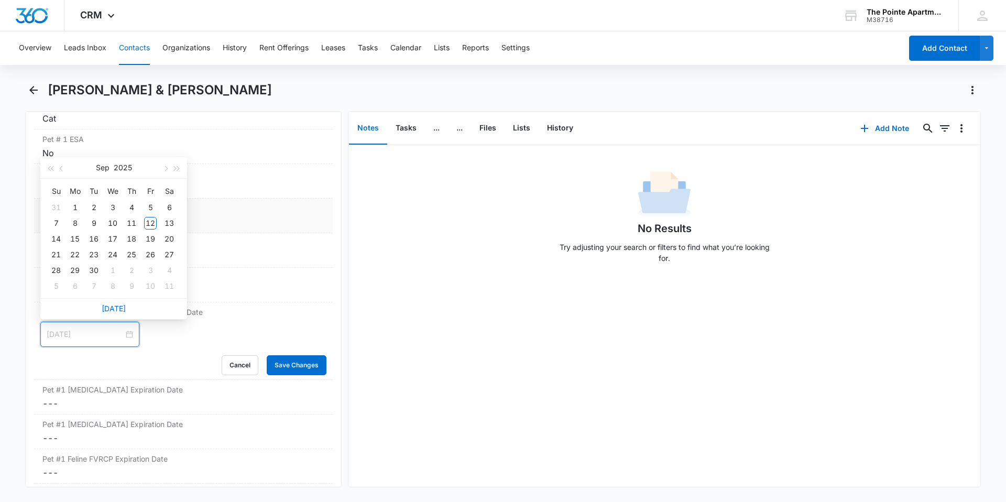
type input "Sep 13, 2025"
type input "Sep 21, 2025"
type input "Sep 26, 2025"
click at [485, 294] on div "No Results Try adjusting your search or filters to find what you’re looking for." at bounding box center [664, 315] width 632 height 341
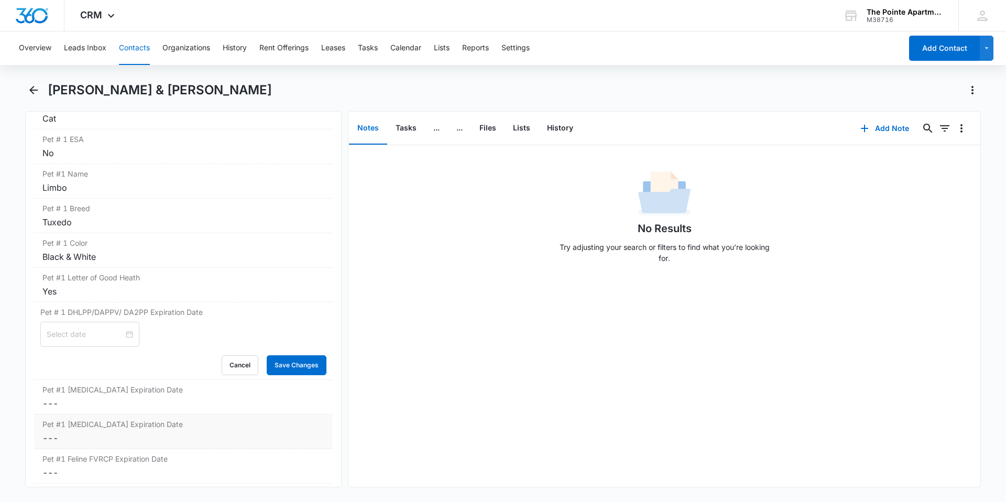
scroll to position [1624, 0]
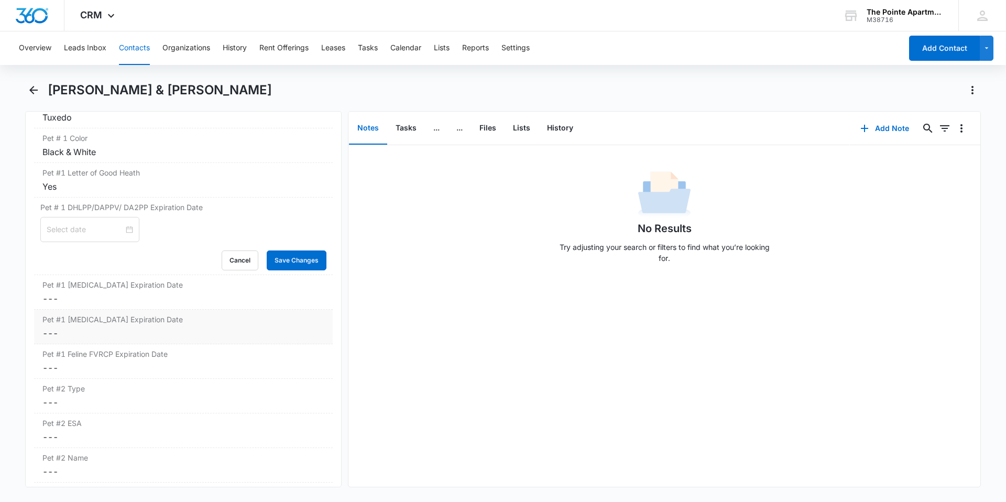
click at [126, 333] on dd "Cancel Save Changes ---" at bounding box center [183, 333] width 282 height 13
click at [124, 343] on div at bounding box center [90, 342] width 86 height 12
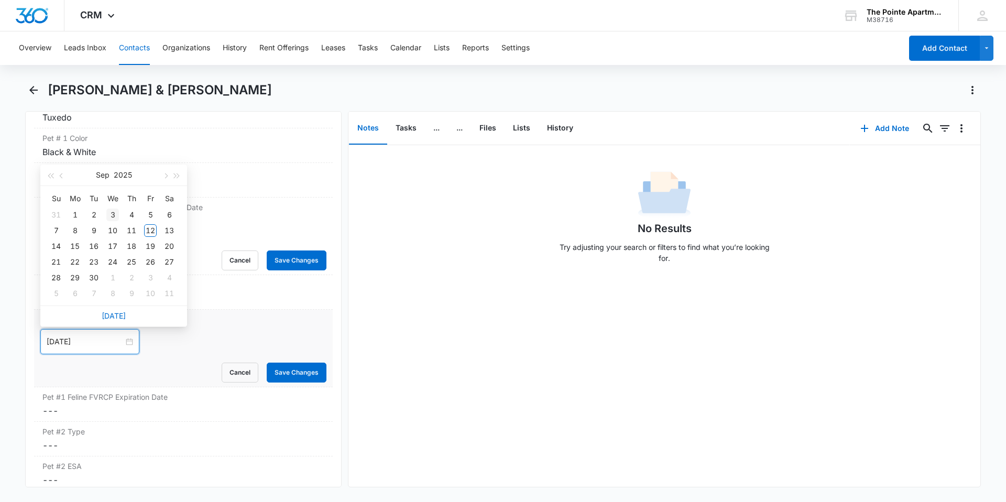
type input "Sep 3, 2025"
click at [122, 171] on button "2025" at bounding box center [123, 174] width 18 height 21
type input "Sep 12, 2024"
click at [119, 280] on div "2026" at bounding box center [113, 274] width 31 height 13
type input "Oct 8, 2026"
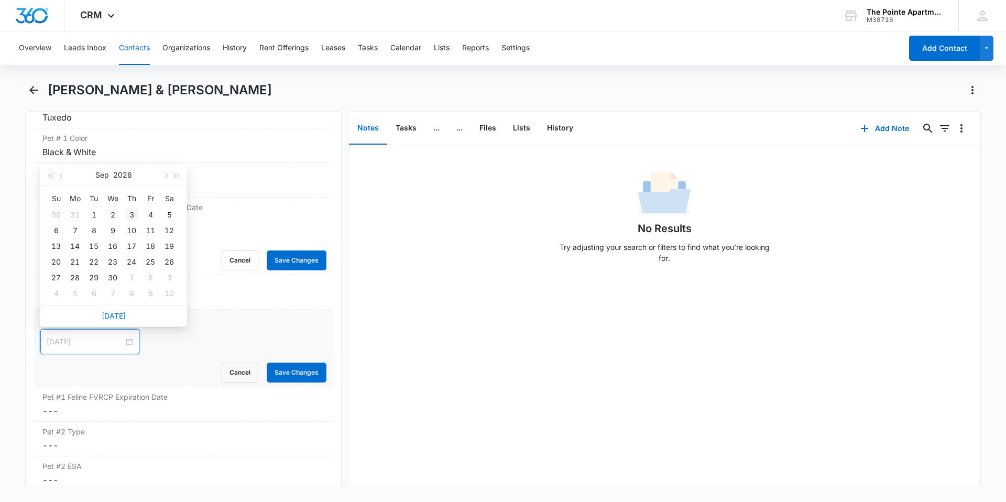
type input "Sep 3, 2026"
type input "Sep 20, 2026"
click at [60, 261] on div "20" at bounding box center [56, 262] width 13 height 13
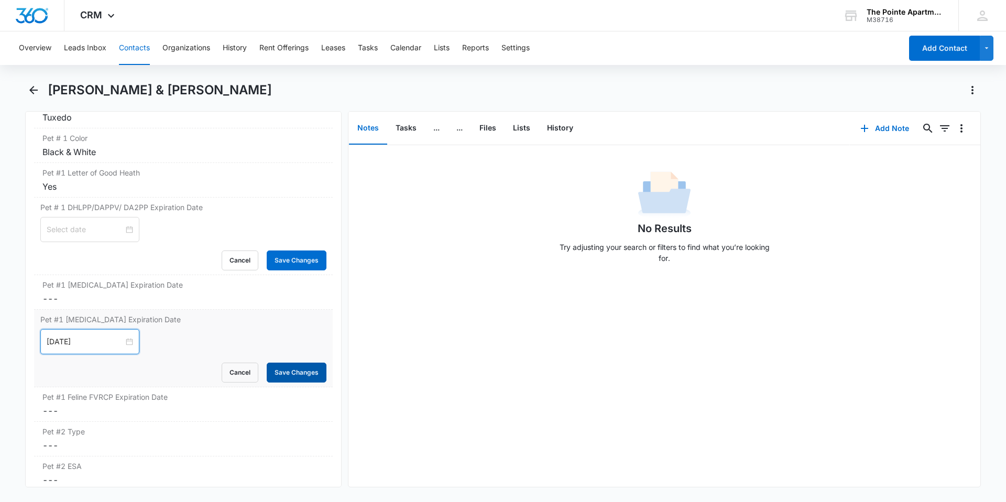
click at [290, 376] on button "Save Changes" at bounding box center [297, 372] width 60 height 20
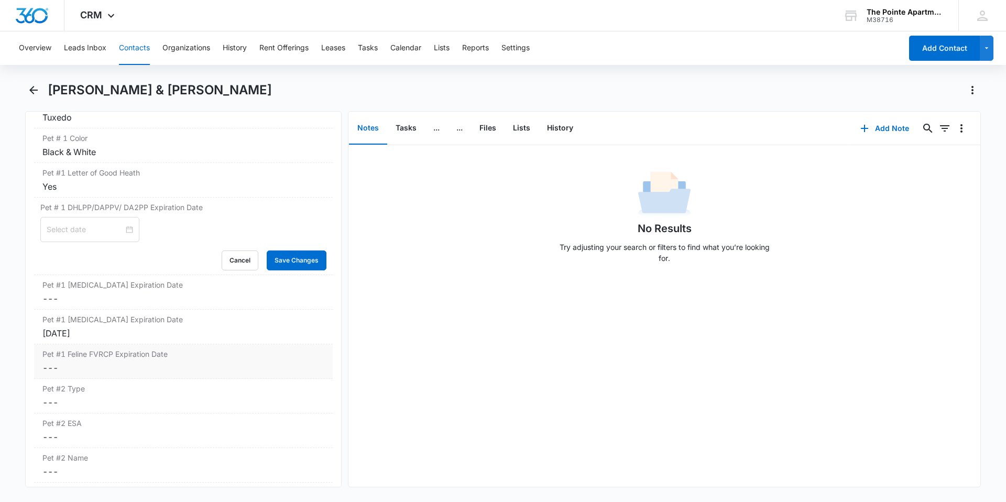
click at [113, 371] on dd "Cancel Save Changes ---" at bounding box center [183, 367] width 282 height 13
click at [117, 376] on div at bounding box center [90, 376] width 86 height 12
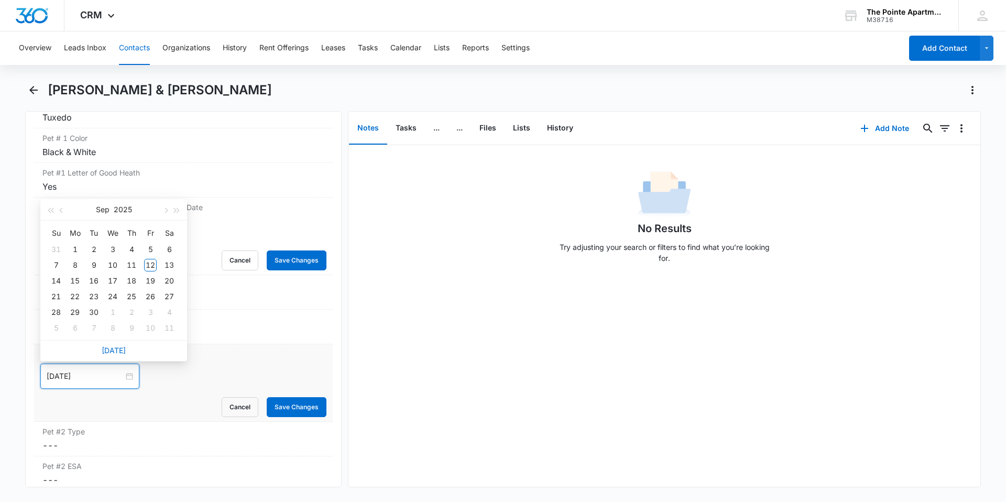
type input "Sep 4, 2025"
click at [123, 210] on button "2025" at bounding box center [123, 209] width 18 height 21
click at [156, 310] on div "2027" at bounding box center [159, 309] width 31 height 13
type input "Sep 2, 2027"
type input "Sep 11, 2027"
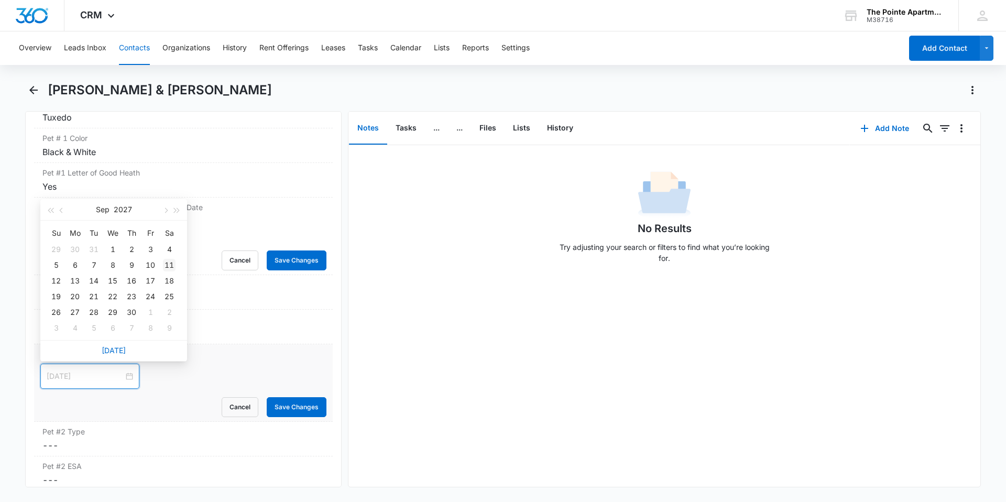
click at [175, 264] on div "11" at bounding box center [169, 265] width 13 height 13
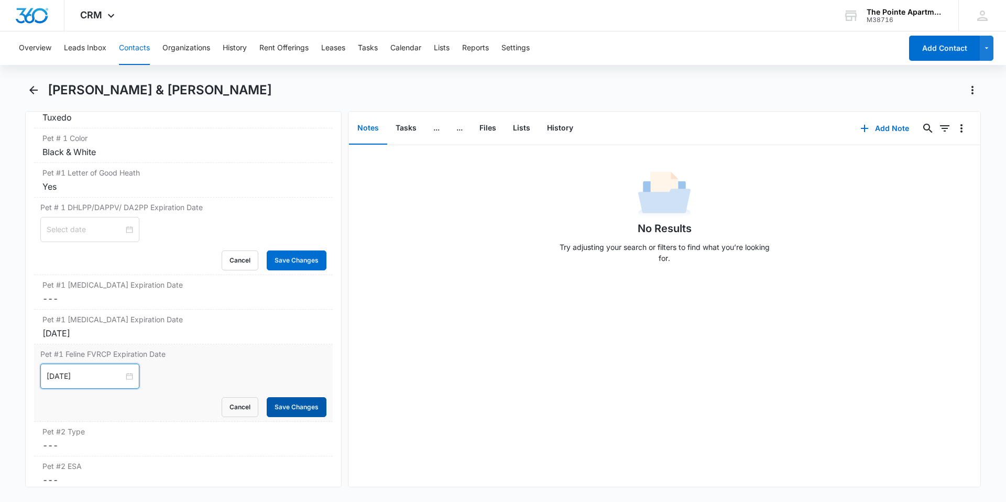
click at [292, 406] on button "Save Changes" at bounding box center [297, 407] width 60 height 20
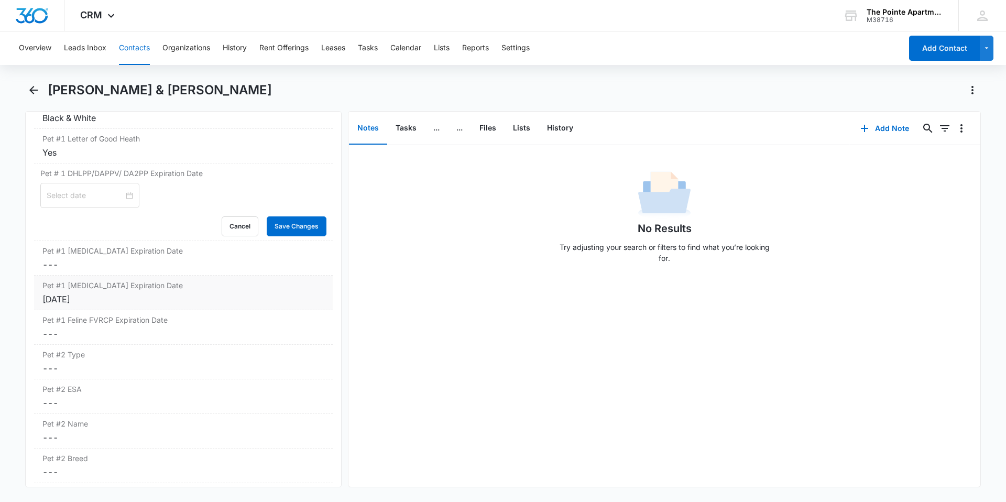
scroll to position [1676, 0]
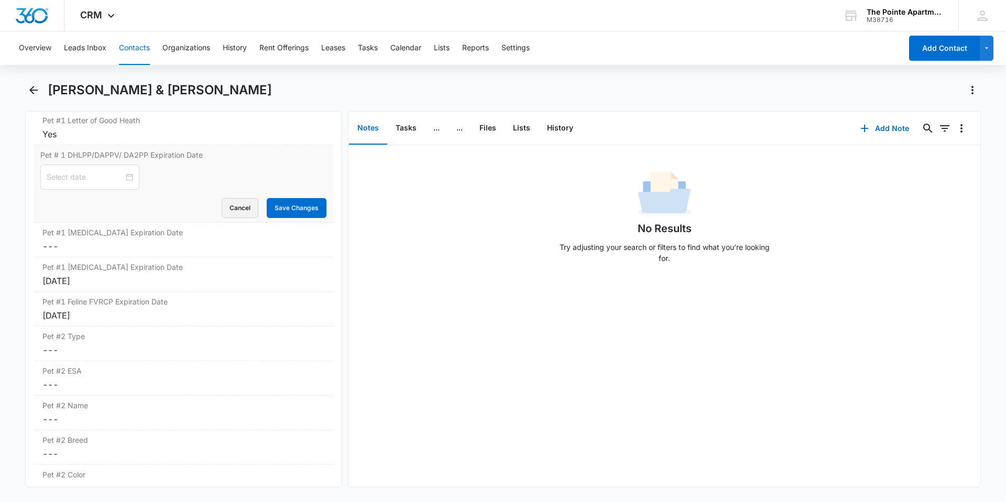
click at [233, 204] on button "Cancel" at bounding box center [240, 208] width 37 height 20
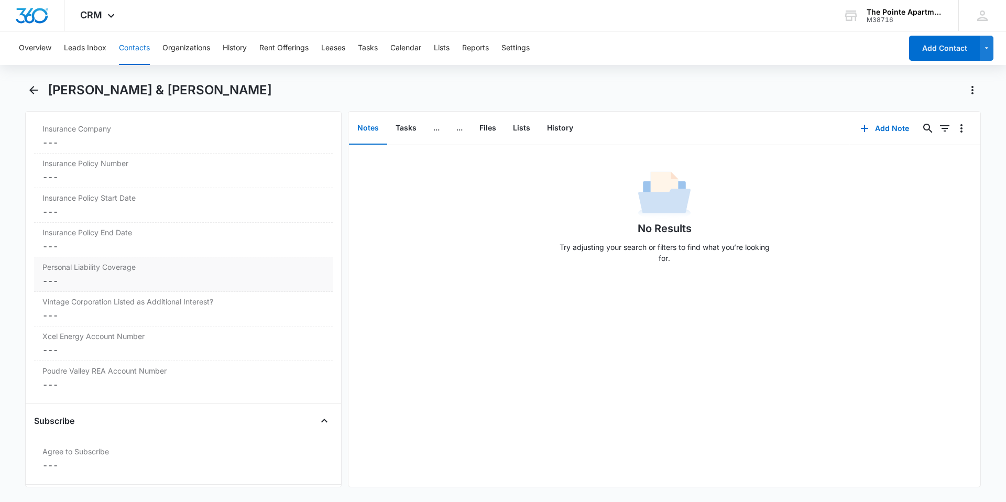
scroll to position [2252, 0]
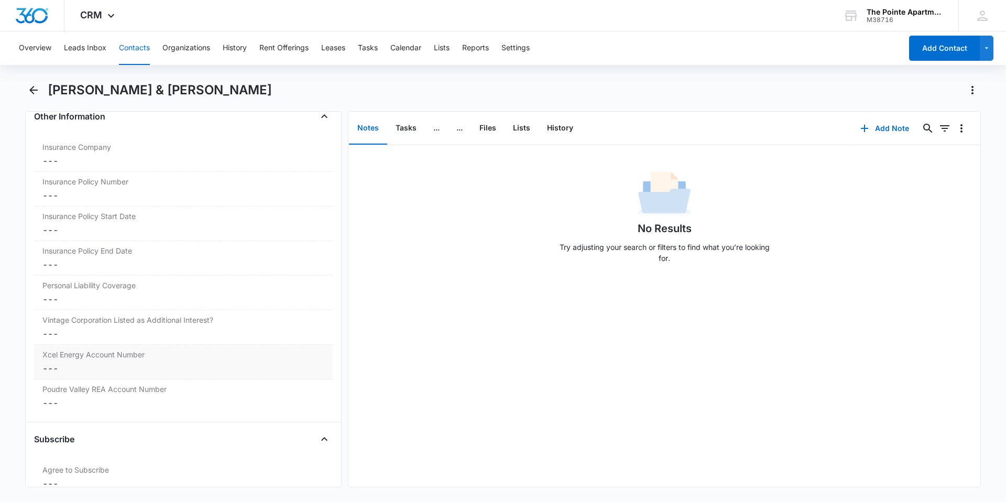
click at [95, 370] on dd "Cancel Save Changes ---" at bounding box center [183, 368] width 282 height 13
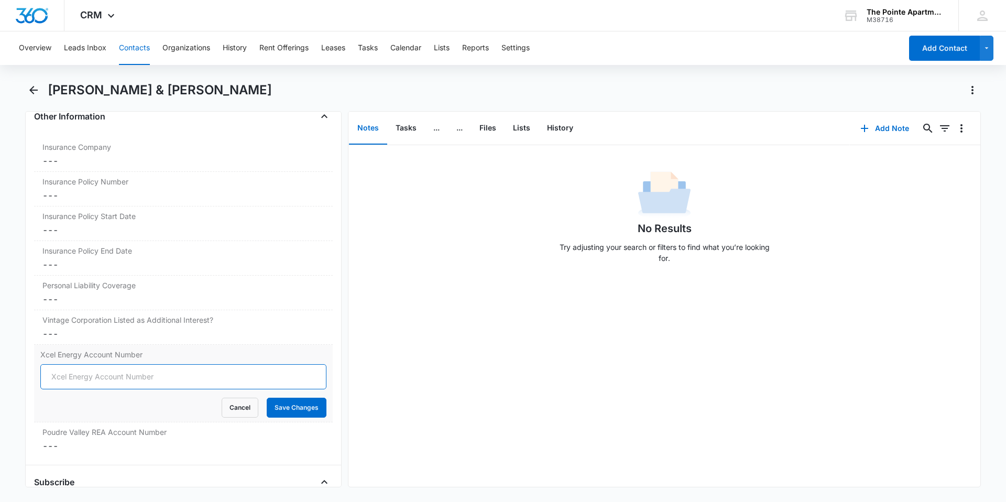
click at [129, 374] on input "Xcel Energy Account Number" at bounding box center [183, 376] width 286 height 25
type input "5321055112"
click at [291, 405] on button "Save Changes" at bounding box center [297, 408] width 60 height 20
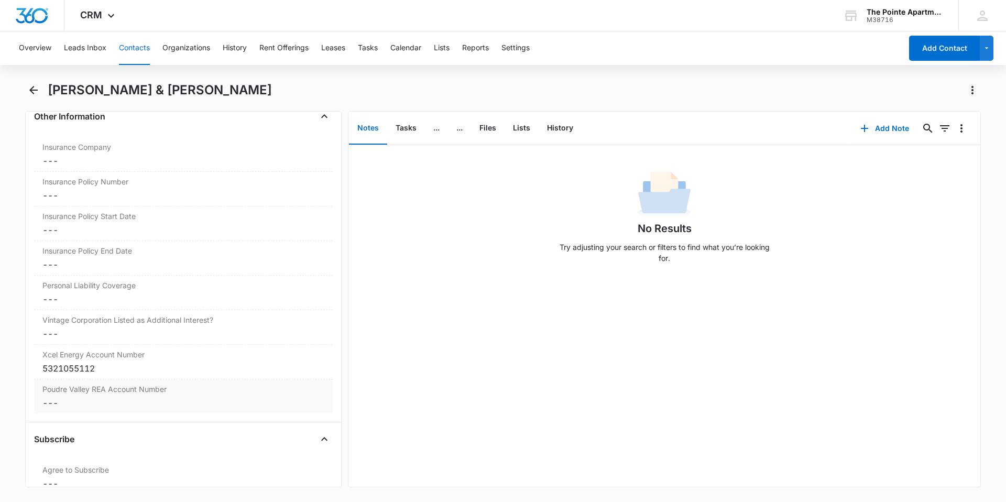
click at [113, 402] on dd "Cancel Save Changes ---" at bounding box center [183, 402] width 282 height 13
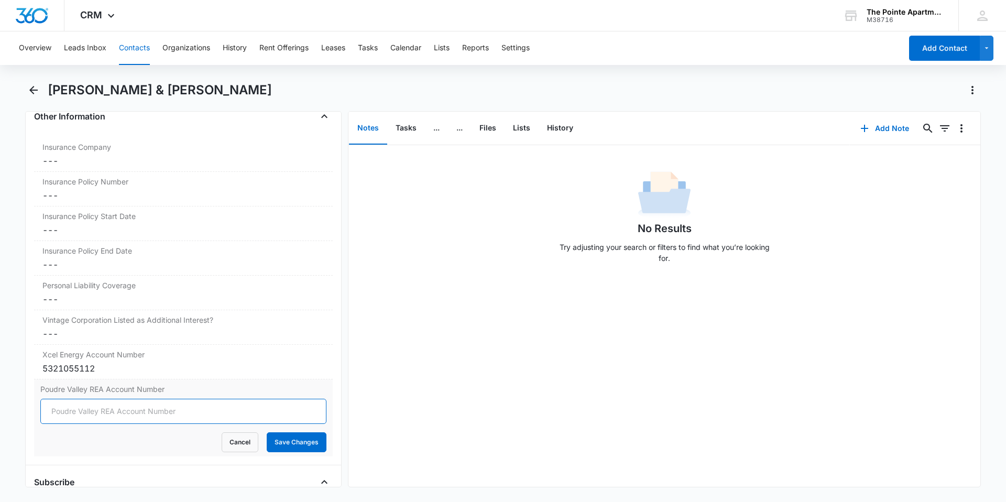
click at [245, 418] on input "Poudre Valley REA Account Number" at bounding box center [183, 411] width 286 height 25
type input "83038006"
click at [290, 448] on button "Save Changes" at bounding box center [297, 442] width 60 height 20
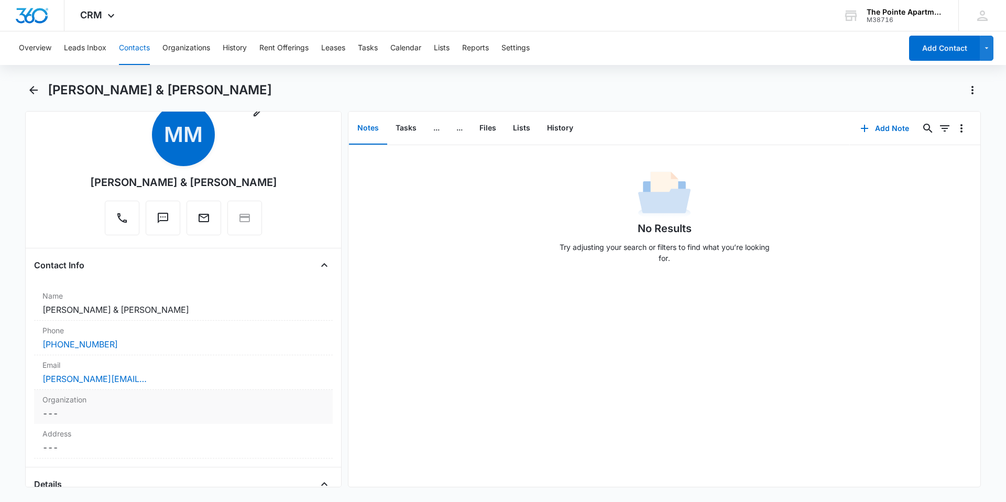
scroll to position [0, 0]
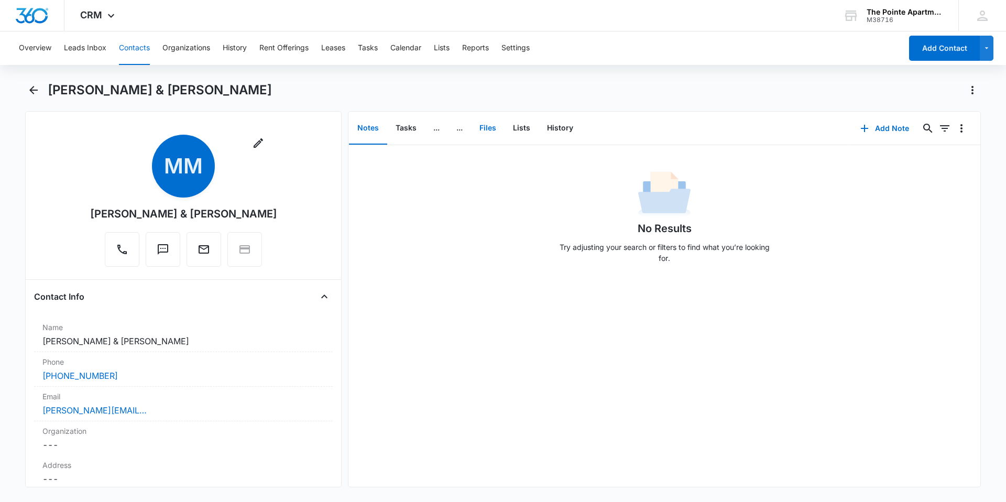
click at [488, 129] on button "Files" at bounding box center [488, 128] width 34 height 32
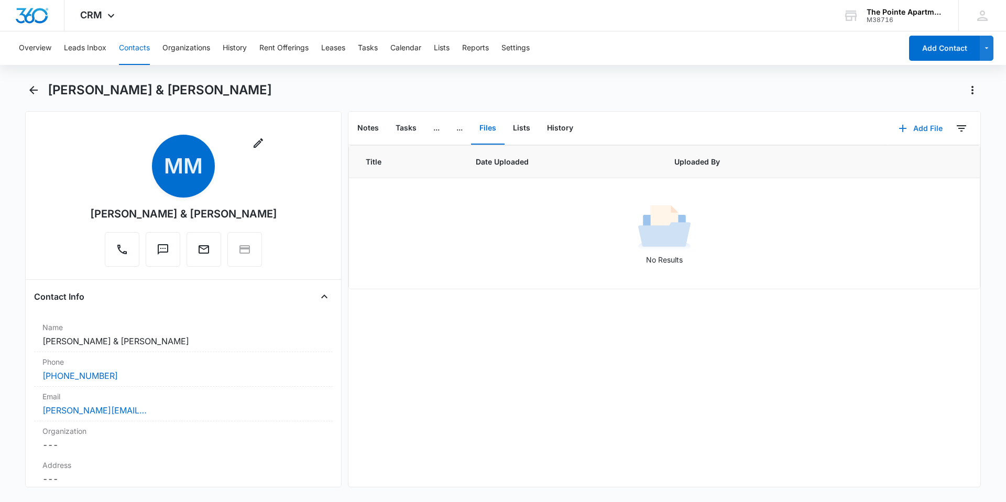
click at [901, 127] on icon "button" at bounding box center [902, 128] width 13 height 13
click at [913, 158] on div "Upload Files" at bounding box center [906, 161] width 42 height 7
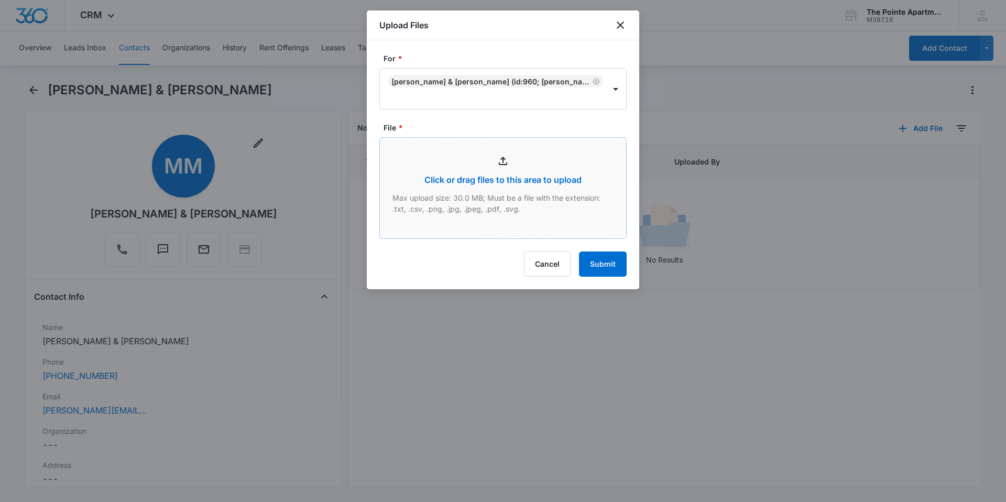
type input "C:\fakepath\scan08-07-2025-083253.pdf"
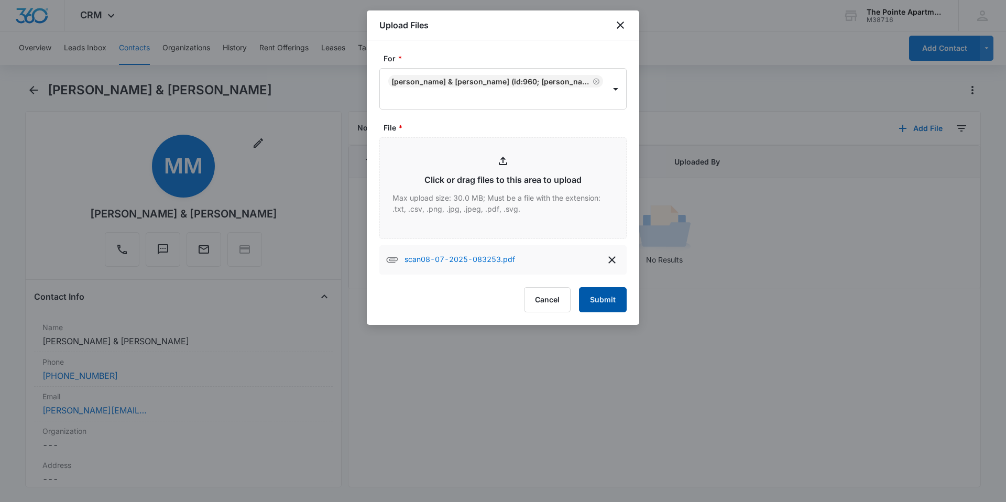
click at [618, 309] on button "Submit" at bounding box center [603, 299] width 48 height 25
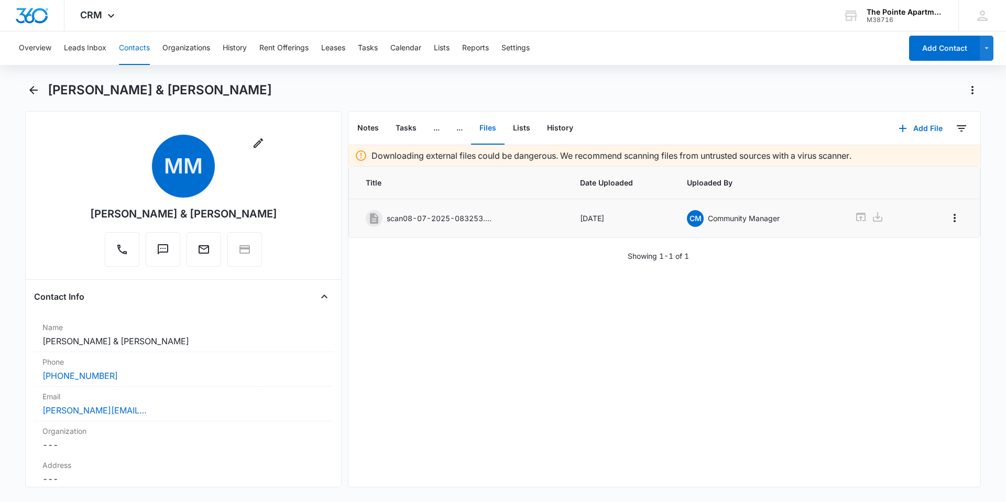
click at [454, 217] on p "scan08-07-2025-083253.pdf" at bounding box center [439, 218] width 105 height 11
click at [458, 218] on p "scan08-07-2025-083253.pdf" at bounding box center [439, 218] width 105 height 11
click at [948, 213] on icon "Overflow Menu" at bounding box center [954, 218] width 13 height 13
click at [928, 245] on div "Edit" at bounding box center [918, 247] width 22 height 7
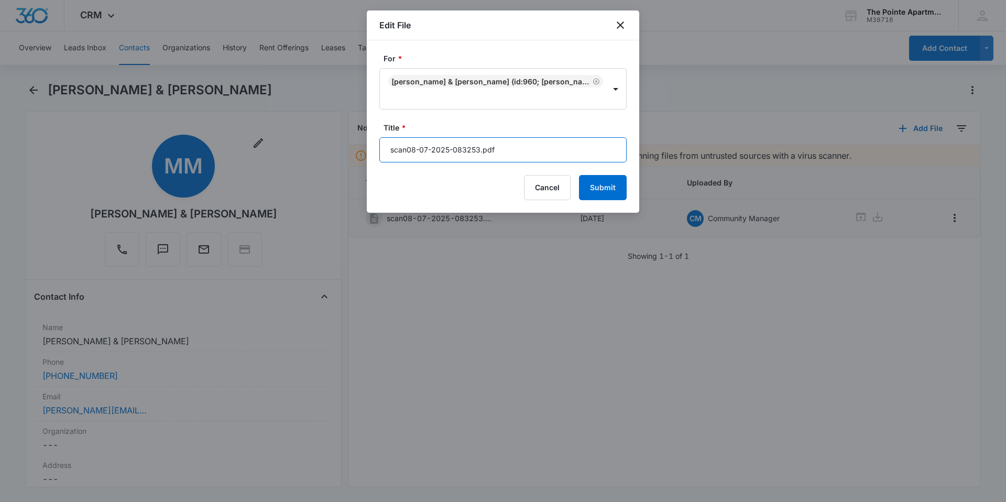
drag, startPoint x: 549, startPoint y: 151, endPoint x: 364, endPoint y: 153, distance: 185.4
click at [364, 153] on body "CRM Apps Reputation Websites Forms CRM Email Social Shop Payments POS Content A…" at bounding box center [503, 251] width 1006 height 502
type input "541-L1 Lease Agreement"
click at [620, 184] on button "Submit" at bounding box center [603, 187] width 48 height 25
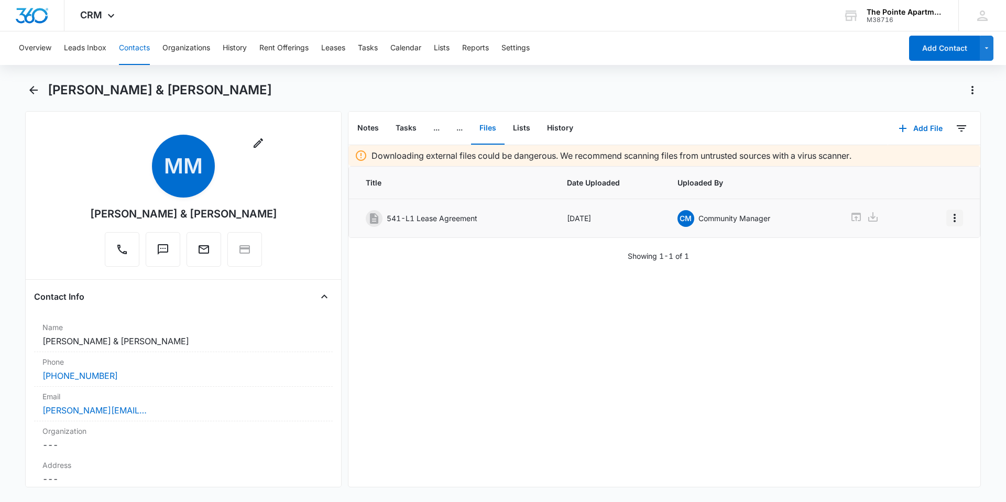
click at [948, 219] on icon "Overflow Menu" at bounding box center [954, 218] width 13 height 13
drag, startPoint x: 958, startPoint y: 223, endPoint x: 952, endPoint y: 222, distance: 6.4
click at [957, 222] on td at bounding box center [946, 218] width 65 height 39
click at [950, 221] on icon "Overflow Menu" at bounding box center [954, 218] width 13 height 13
click at [927, 251] on button "Edit" at bounding box center [925, 247] width 60 height 16
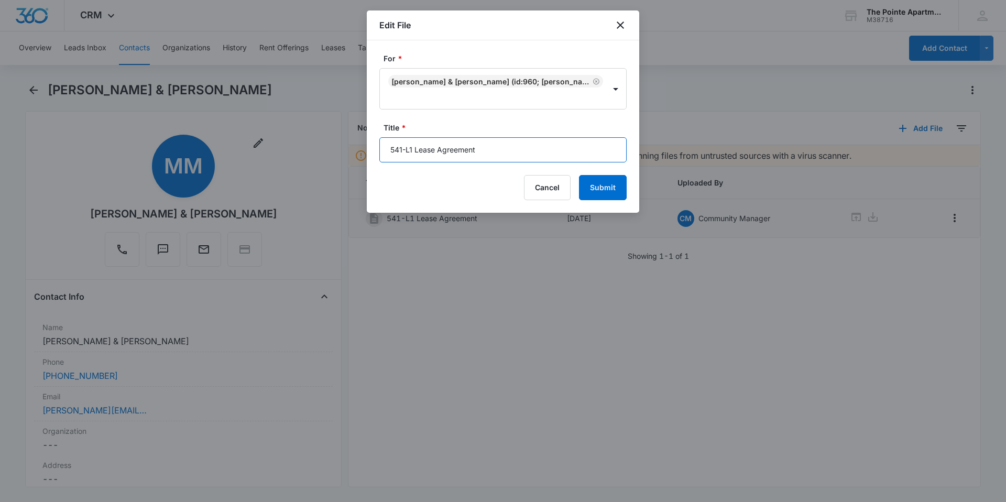
click at [401, 153] on input "541-L1 Lease Agreement" at bounding box center [502, 149] width 247 height 25
type input "542-L1 Lease Agreement"
click at [596, 187] on button "Submit" at bounding box center [603, 187] width 48 height 25
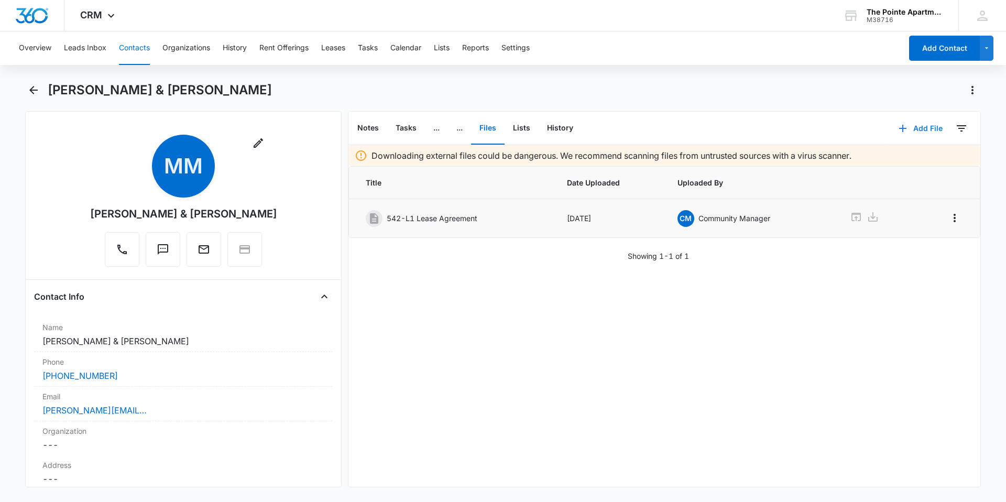
click at [922, 131] on button "Add File" at bounding box center [920, 128] width 65 height 25
click at [914, 160] on div "Upload Files" at bounding box center [906, 161] width 42 height 7
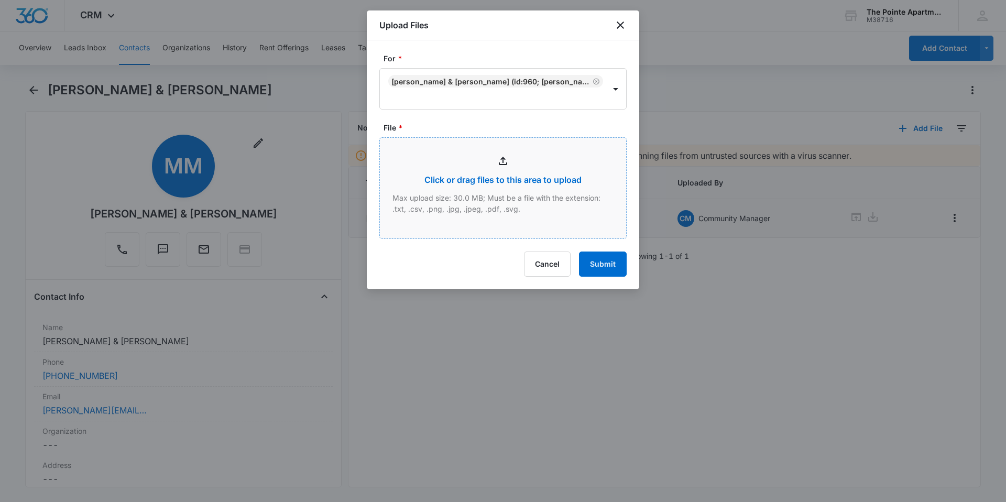
type input "C:\fakepath\scan08-07-2025-083806.pdf"
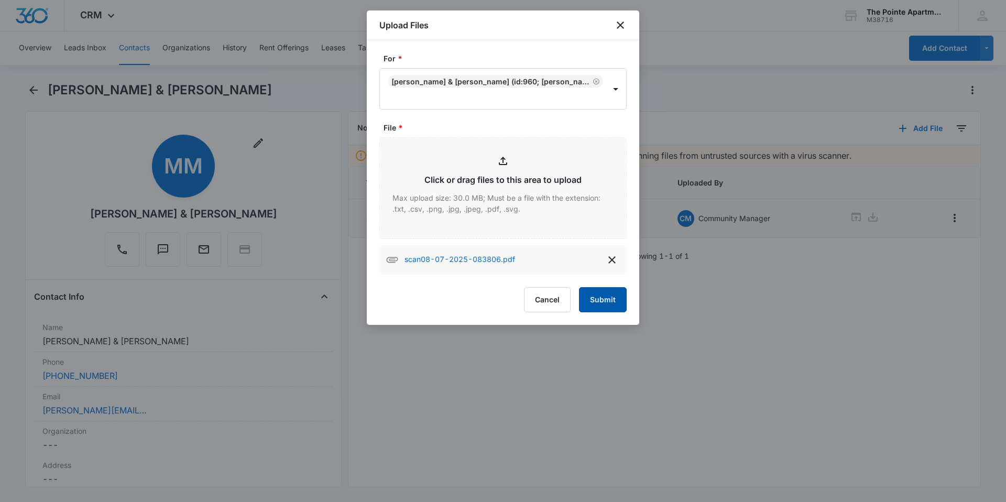
click at [600, 302] on button "Submit" at bounding box center [603, 299] width 48 height 25
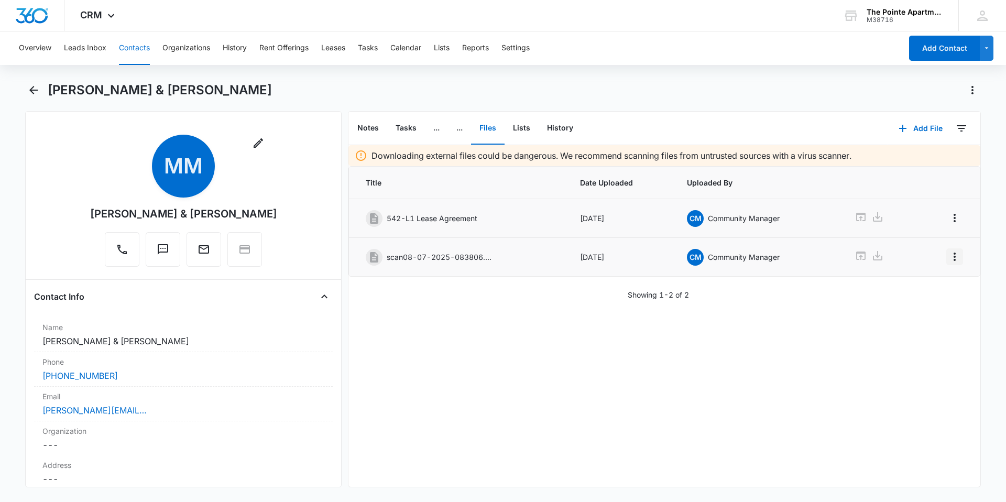
click at [948, 258] on icon "Overflow Menu" at bounding box center [954, 256] width 13 height 13
click at [914, 287] on div "Edit" at bounding box center [918, 285] width 22 height 7
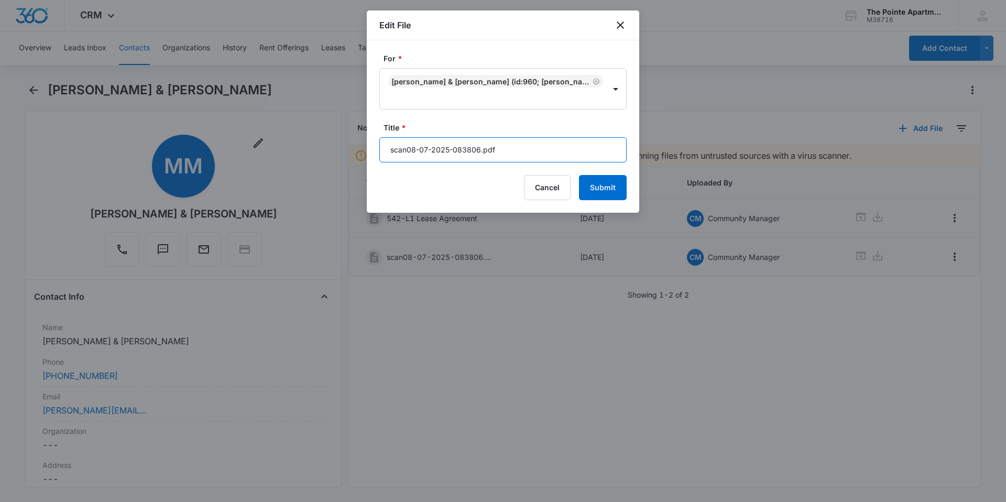
drag, startPoint x: 513, startPoint y: 155, endPoint x: 341, endPoint y: 154, distance: 171.8
click at [341, 154] on body "CRM Apps Reputation Websites Forms CRM Email Social Shop Payments POS Content A…" at bounding box center [503, 251] width 1006 height 502
click at [416, 149] on input "542-L1 Animal Addendum" at bounding box center [502, 149] width 247 height 25
type input "542-L1 Limbo Animal Addendum"
click at [601, 185] on button "Submit" at bounding box center [603, 187] width 48 height 25
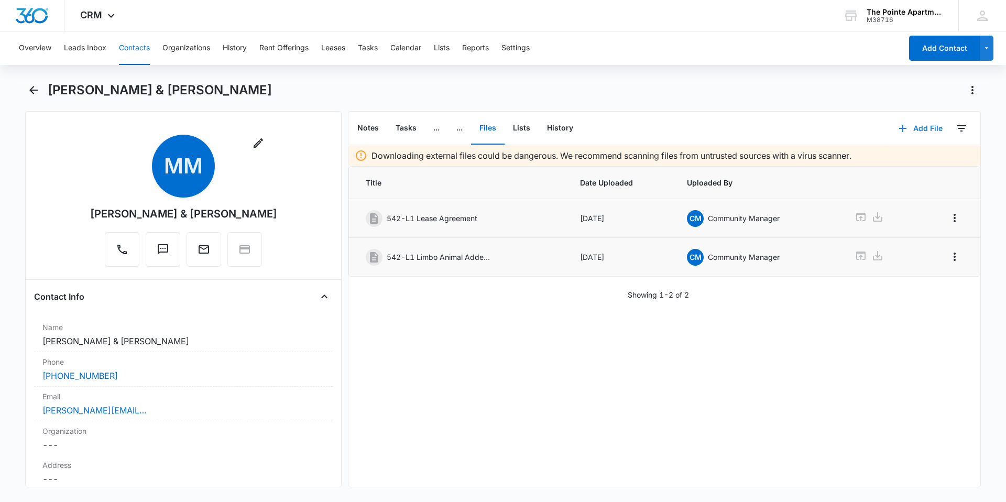
click at [909, 129] on button "Add File" at bounding box center [920, 128] width 65 height 25
click at [890, 158] on div "Upload Files" at bounding box center [906, 161] width 42 height 7
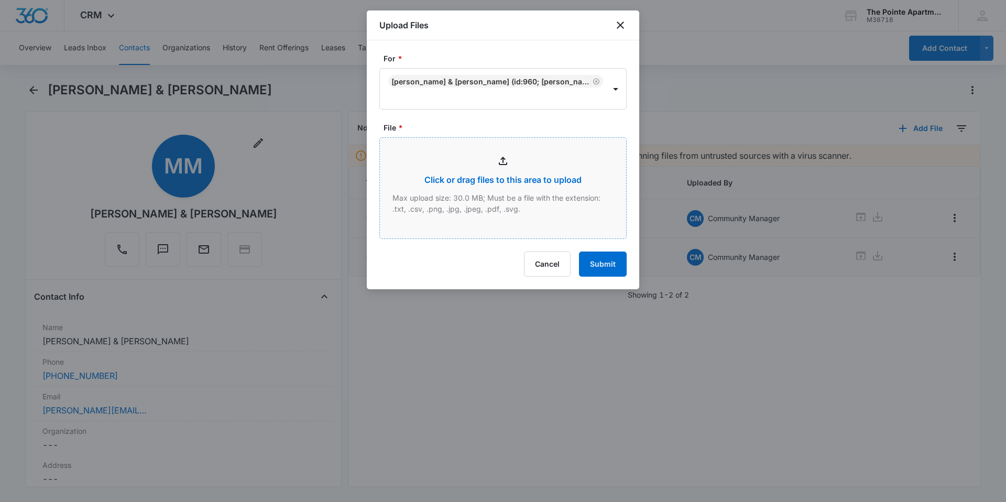
type input "C:\fakepath\scan08-07-2025-083926.pdf"
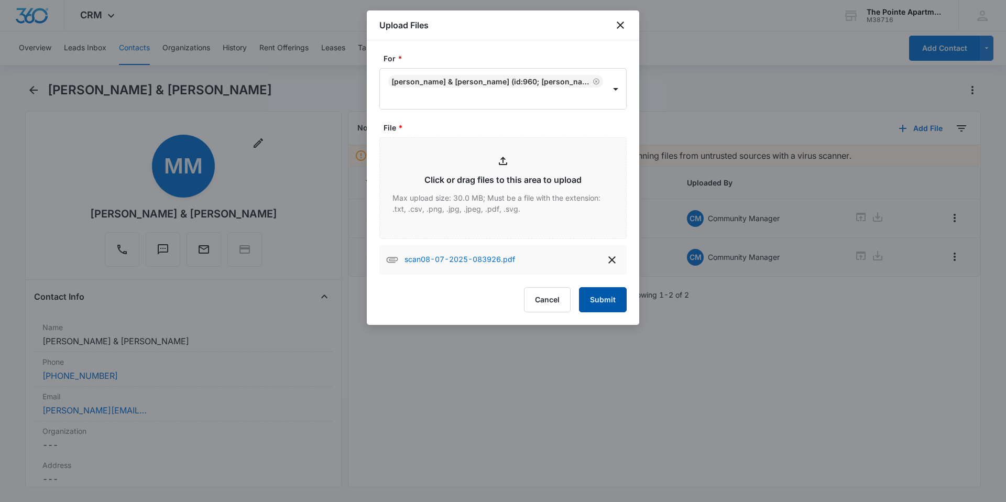
click at [600, 294] on button "Submit" at bounding box center [603, 299] width 48 height 25
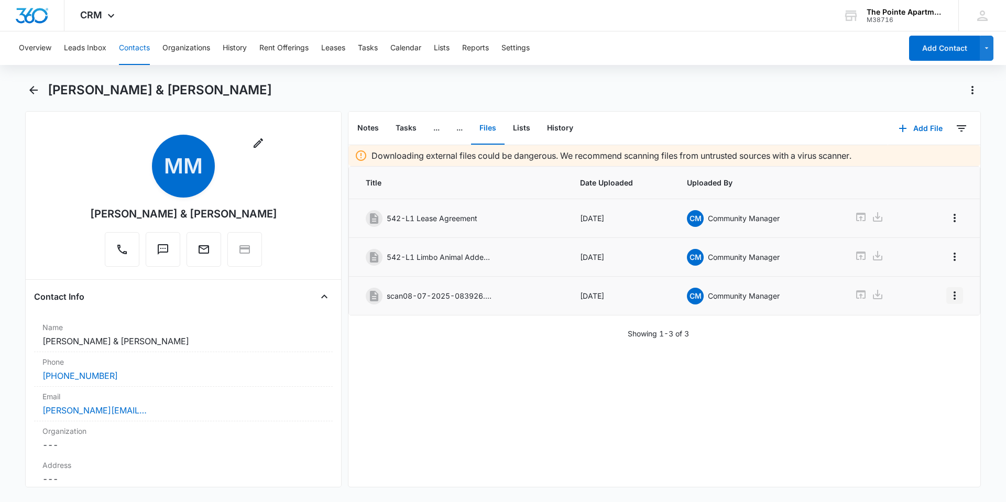
click at [949, 294] on icon "Overflow Menu" at bounding box center [954, 295] width 13 height 13
click at [915, 327] on div "Edit" at bounding box center [918, 324] width 22 height 7
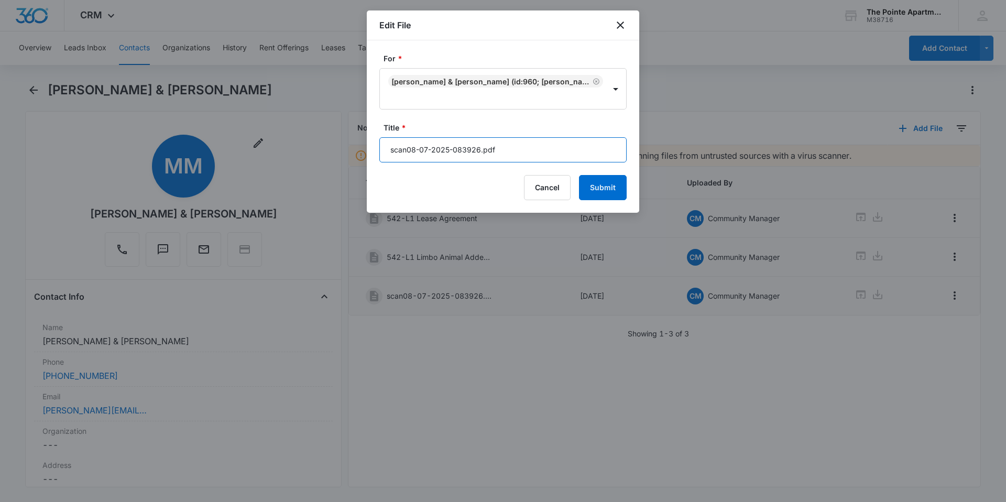
drag, startPoint x: 524, startPoint y: 147, endPoint x: 373, endPoint y: 161, distance: 151.6
click at [373, 161] on div "For * Mckahl Moore & Erin Moore (ID:960; erin.moore7@gmail.com; 9702151241) Tit…" at bounding box center [503, 126] width 272 height 172
click at [407, 151] on input "542- L1" at bounding box center [502, 149] width 247 height 25
type input "542-L1 Addendums"
click at [597, 179] on button "Submit" at bounding box center [603, 187] width 48 height 25
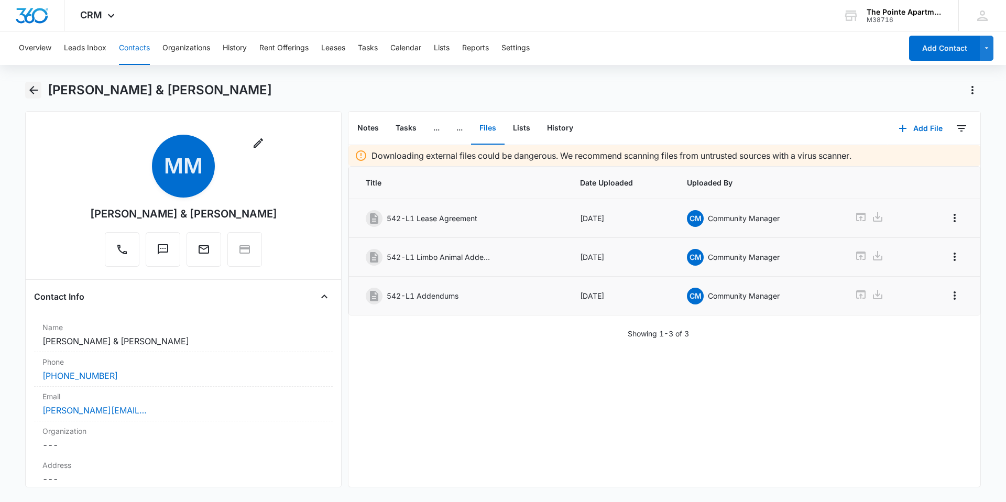
click at [32, 90] on icon "Back" at bounding box center [33, 90] width 8 height 8
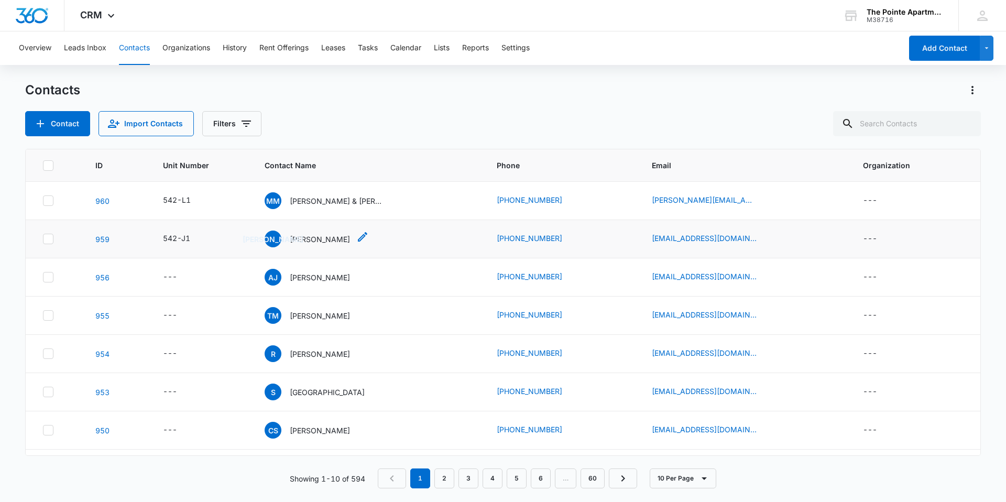
click at [304, 239] on p "[PERSON_NAME]" at bounding box center [320, 239] width 60 height 11
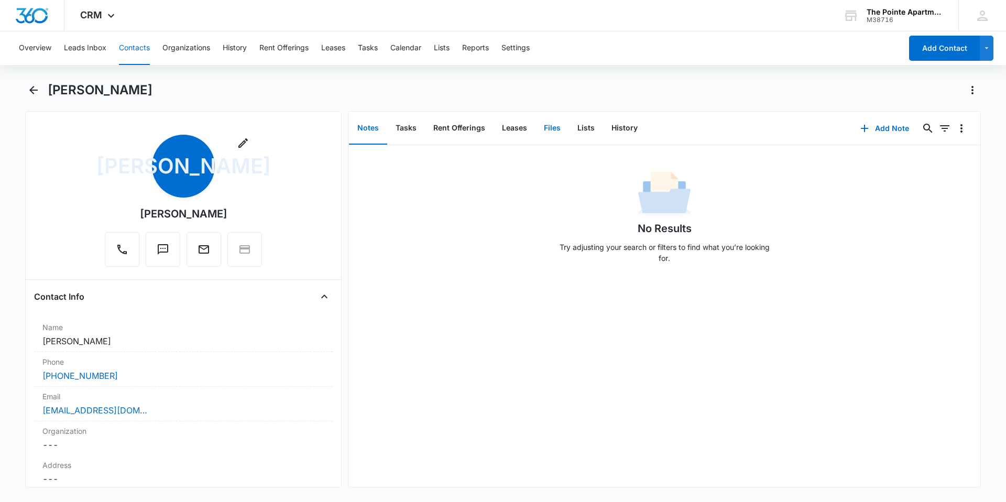
click at [555, 130] on button "Files" at bounding box center [552, 128] width 34 height 32
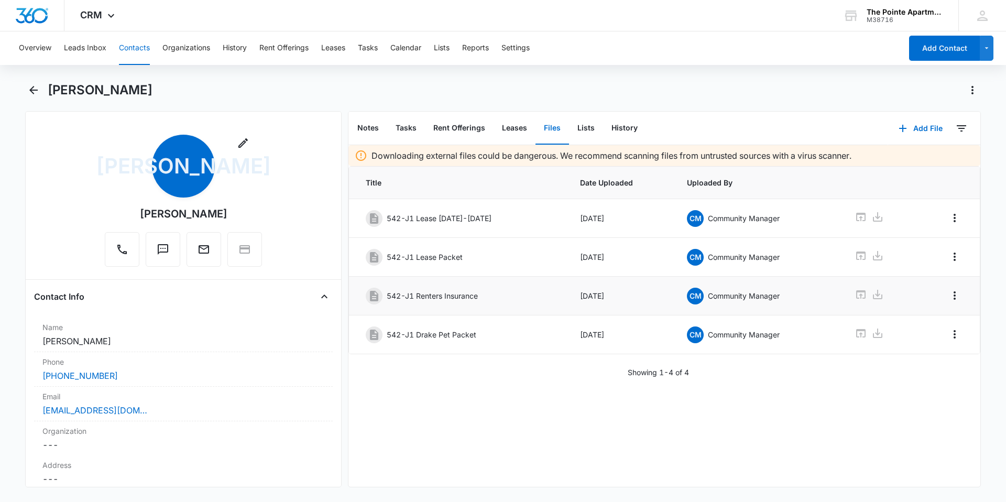
click at [447, 299] on p "542-J1 Renters Insurance" at bounding box center [432, 295] width 91 height 11
drag, startPoint x: 447, startPoint y: 299, endPoint x: 435, endPoint y: 299, distance: 11.5
click at [435, 299] on p "542-J1 Renters Insurance" at bounding box center [432, 295] width 91 height 11
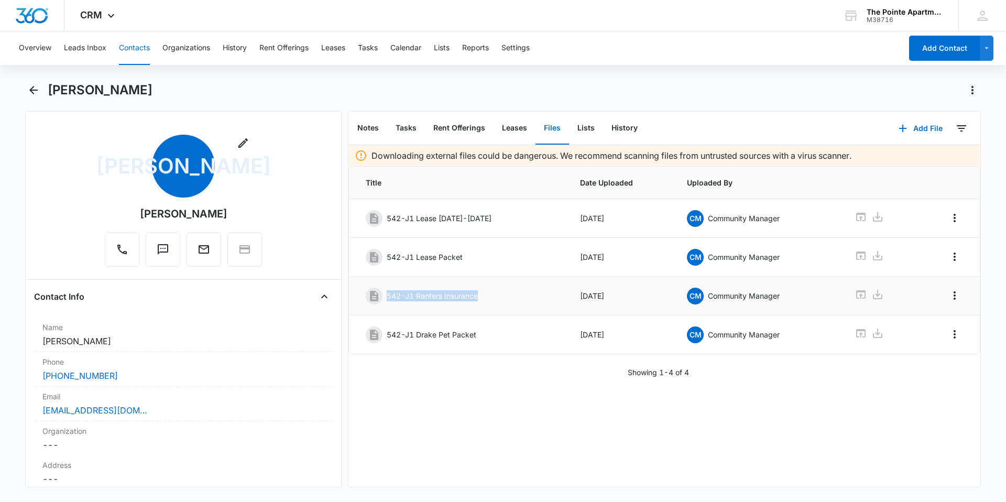
click at [435, 299] on p "542-J1 Renters Insurance" at bounding box center [432, 295] width 91 height 11
drag, startPoint x: 435, startPoint y: 299, endPoint x: 427, endPoint y: 335, distance: 37.0
click at [427, 335] on p "542-J1 Drake Pet Packet" at bounding box center [432, 334] width 90 height 11
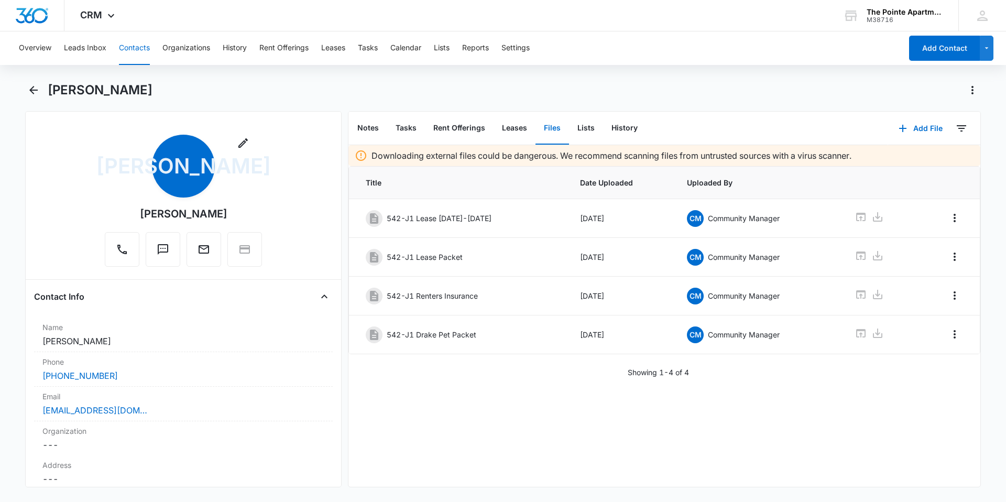
drag, startPoint x: 427, startPoint y: 335, endPoint x: 436, endPoint y: 381, distance: 47.5
click at [436, 381] on div "Downloading external files could be dangerous. We recommend scanning files from…" at bounding box center [664, 315] width 632 height 341
click at [29, 92] on icon "Back" at bounding box center [33, 90] width 13 height 13
